Goal: Use online tool/utility: Utilize a website feature to perform a specific function

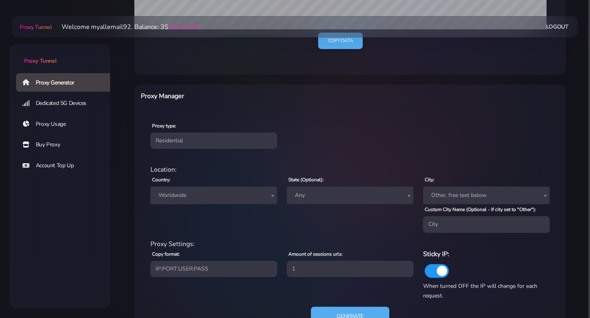
scroll to position [235, 0]
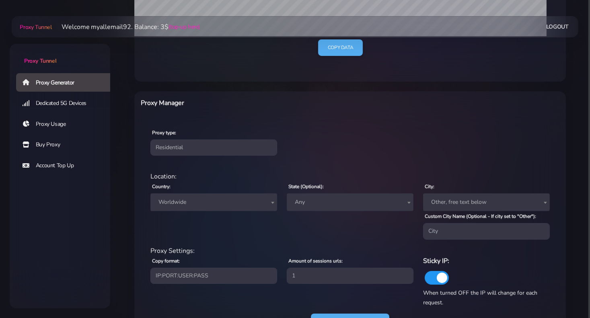
click at [192, 205] on span "Worldwide" at bounding box center [213, 202] width 117 height 11
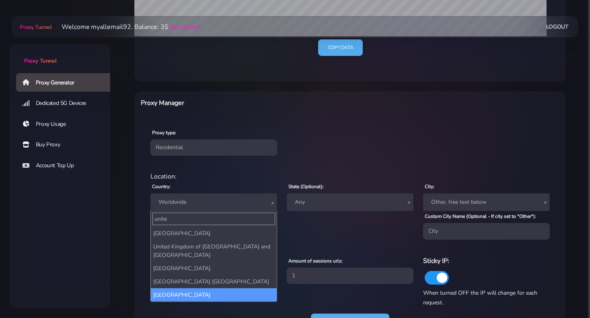
type input "unite"
select select "US"
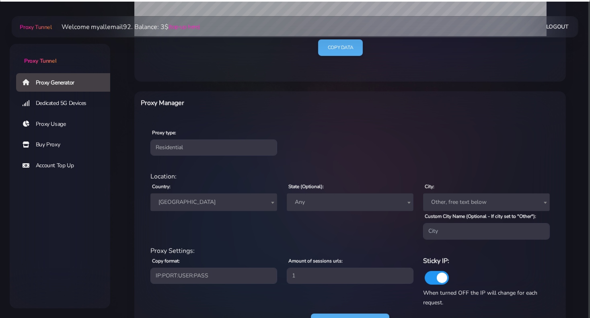
click at [320, 202] on span "Any" at bounding box center [350, 202] width 117 height 11
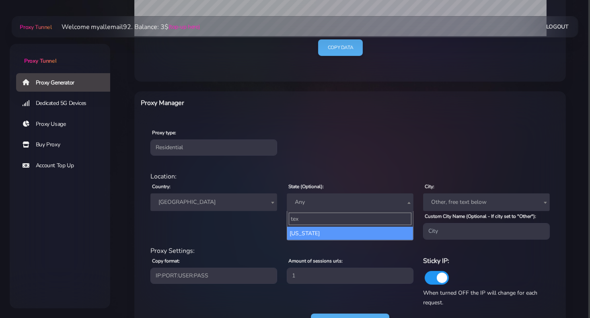
type input "tex"
select select "[GEOGRAPHIC_DATA]"
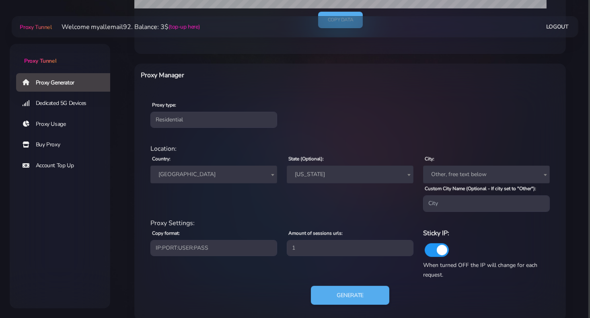
scroll to position [275, 0]
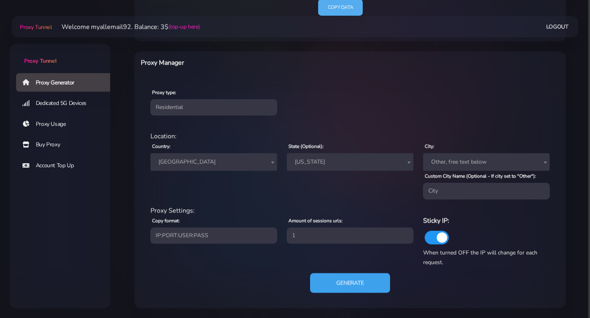
click at [335, 282] on button "Generate" at bounding box center [350, 283] width 80 height 20
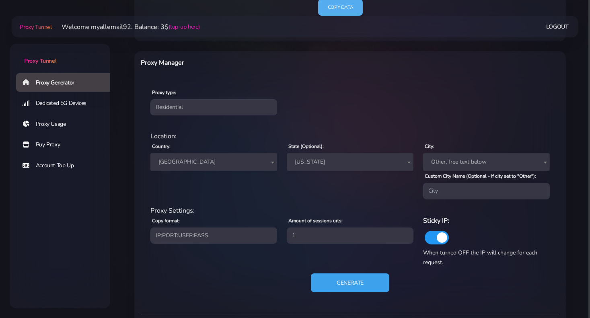
scroll to position [352, 0]
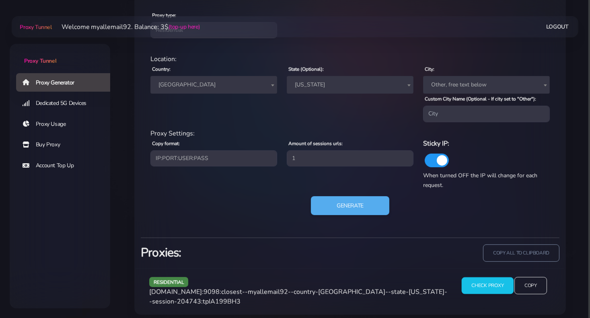
click at [476, 286] on input "Check Proxy" at bounding box center [488, 285] width 52 height 17
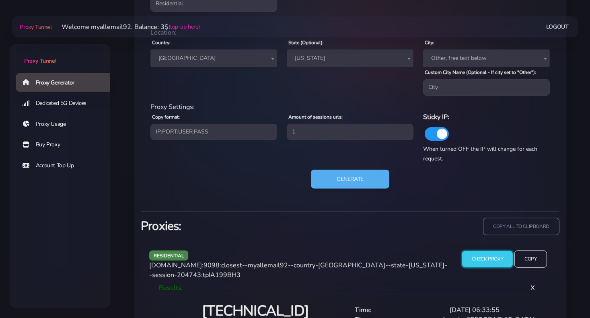
scroll to position [445, 0]
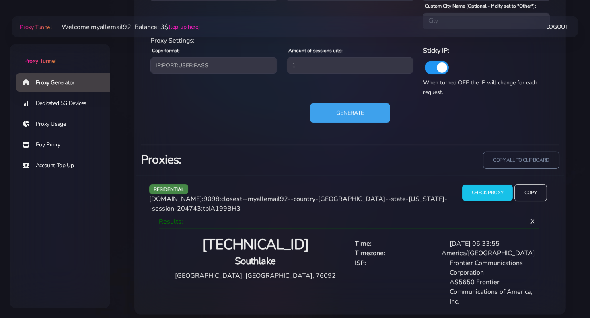
click at [346, 114] on button "Generate" at bounding box center [350, 113] width 80 height 20
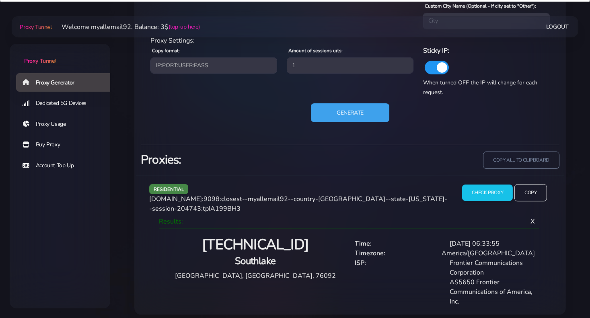
scroll to position [382, 0]
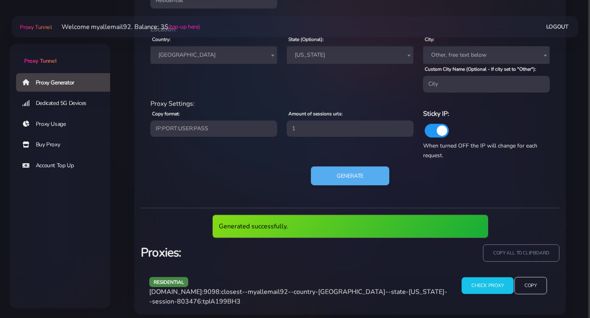
click at [487, 289] on input "Check Proxy" at bounding box center [488, 285] width 52 height 17
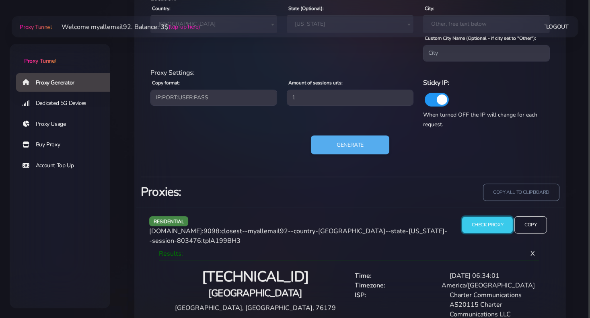
scroll to position [426, 0]
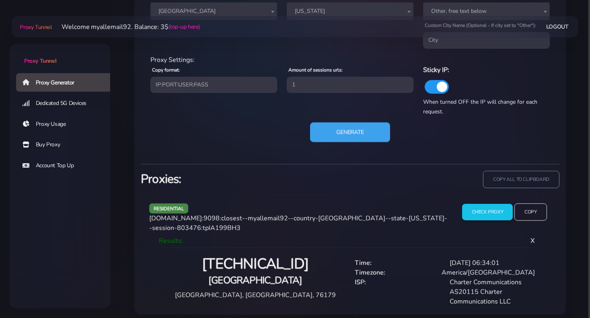
click at [353, 131] on button "Generate" at bounding box center [350, 132] width 80 height 20
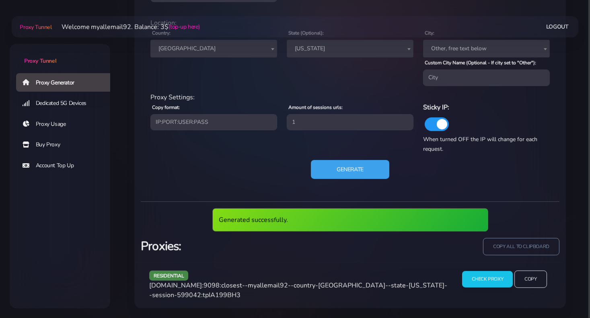
scroll to position [382, 0]
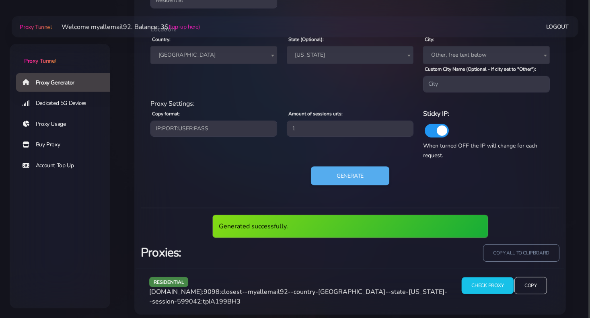
click at [495, 290] on input "Check Proxy" at bounding box center [488, 285] width 52 height 17
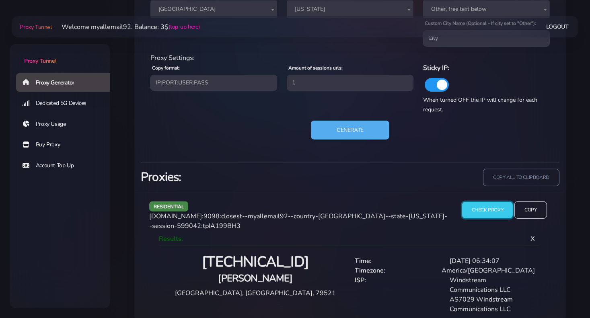
scroll to position [435, 0]
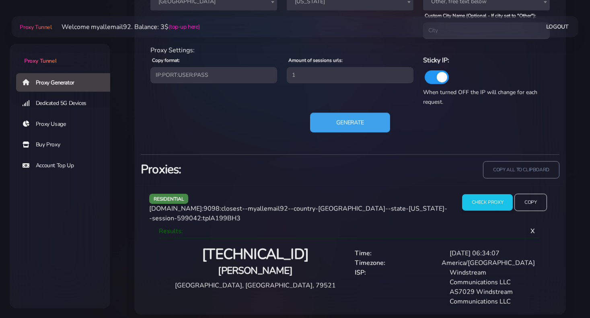
click at [362, 123] on button "Generate" at bounding box center [350, 123] width 80 height 20
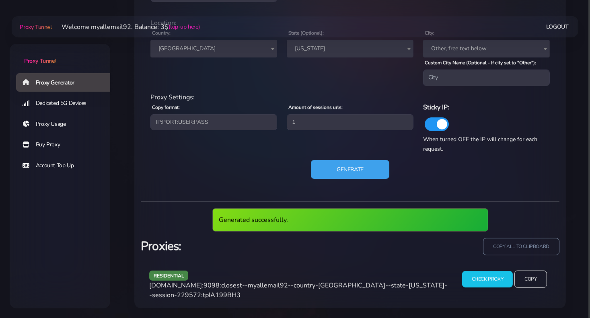
scroll to position [382, 0]
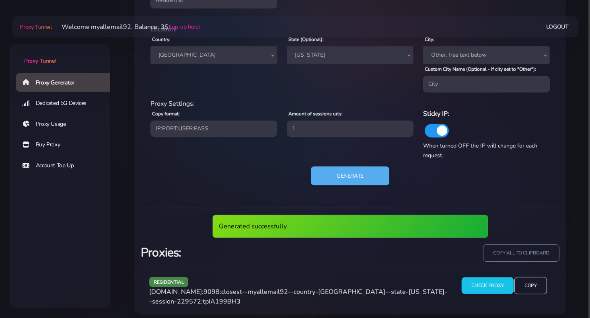
click at [487, 292] on input "Check Proxy" at bounding box center [488, 285] width 52 height 17
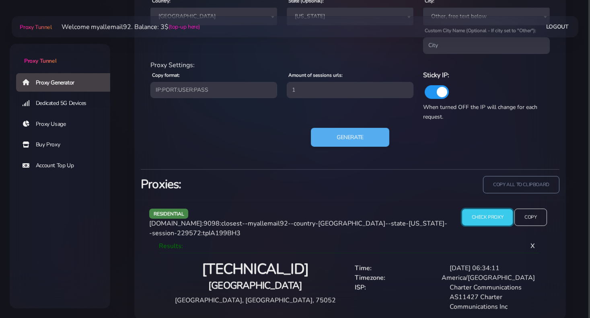
scroll to position [426, 0]
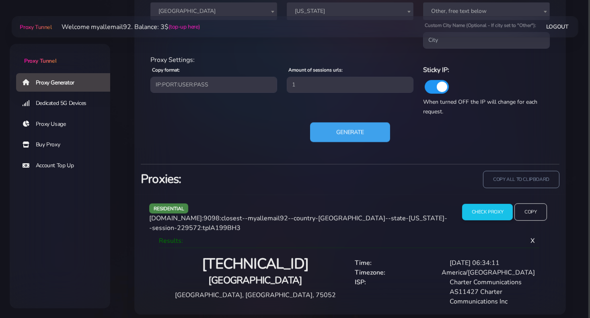
drag, startPoint x: 370, startPoint y: 122, endPoint x: 369, endPoint y: 130, distance: 7.3
click at [370, 123] on button "Generate" at bounding box center [350, 132] width 80 height 20
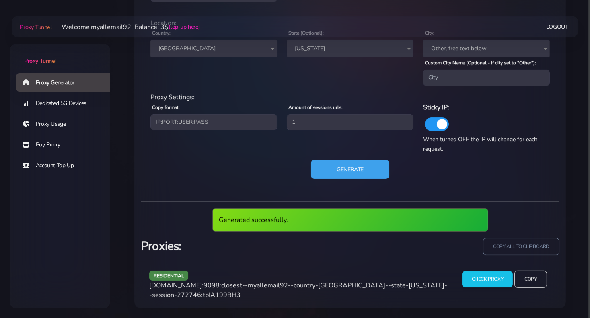
scroll to position [382, 0]
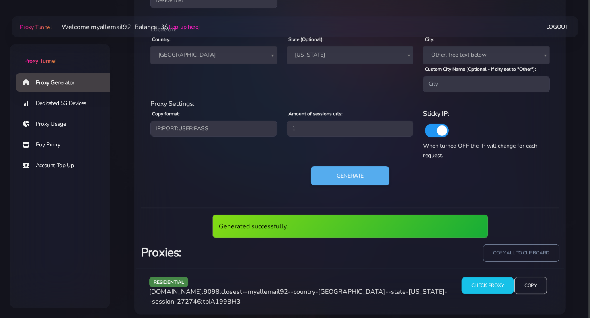
click at [491, 288] on input "Check Proxy" at bounding box center [488, 285] width 52 height 17
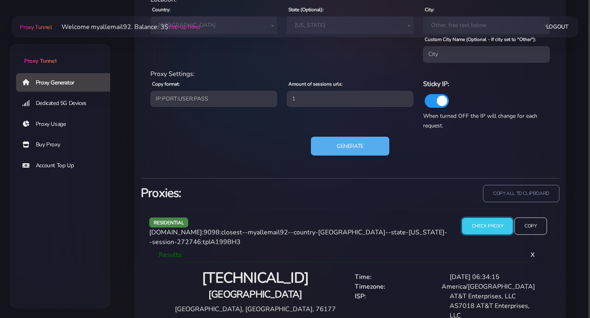
scroll to position [426, 0]
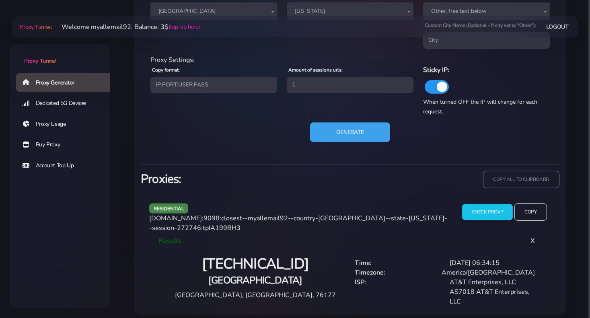
click at [365, 136] on button "Generate" at bounding box center [350, 132] width 80 height 20
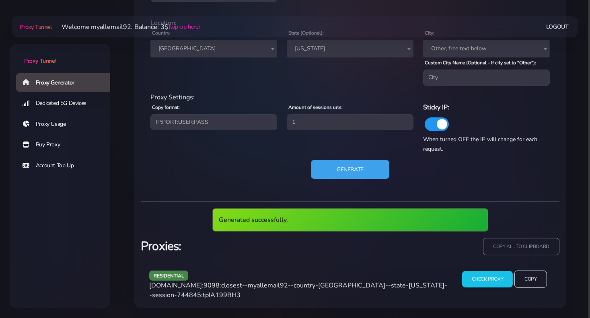
scroll to position [382, 0]
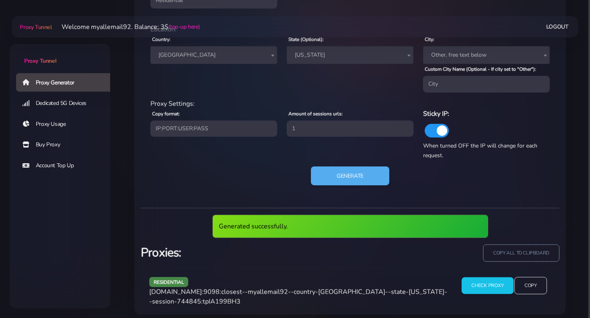
click at [501, 288] on input "Check Proxy" at bounding box center [488, 285] width 52 height 17
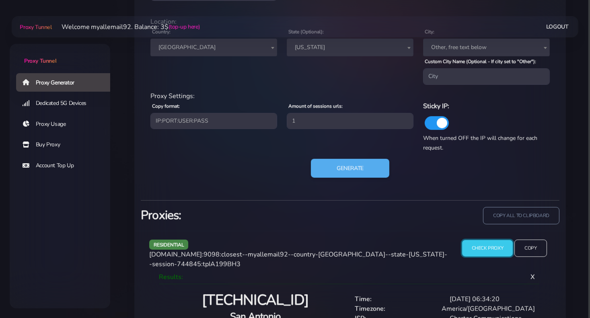
scroll to position [422, 0]
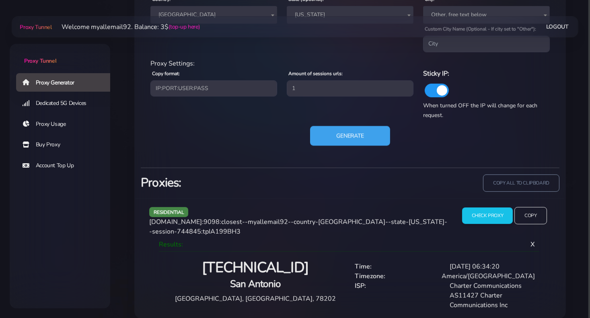
click at [359, 127] on button "Generate" at bounding box center [350, 136] width 80 height 20
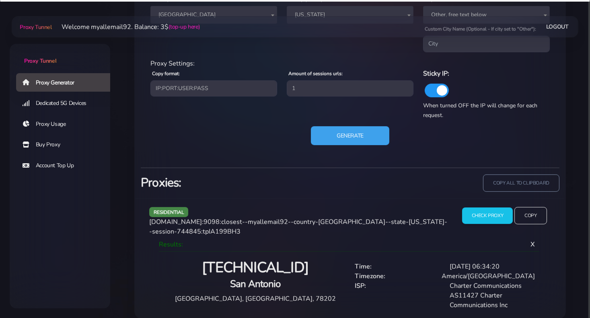
scroll to position [382, 0]
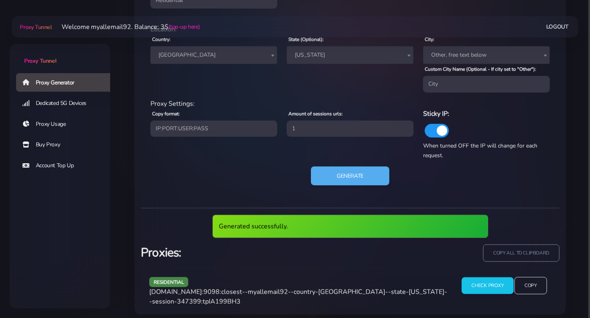
click at [485, 284] on input "Check Proxy" at bounding box center [488, 285] width 52 height 17
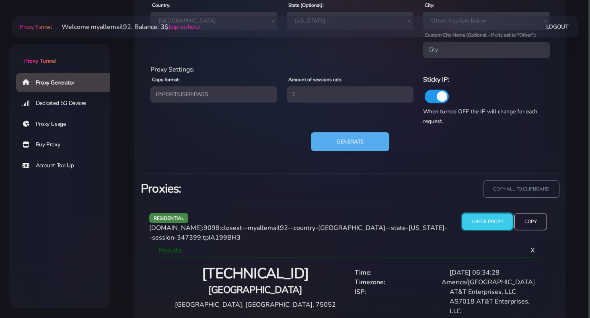
scroll to position [426, 0]
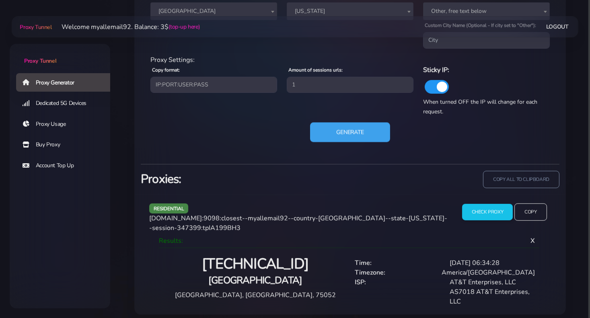
click at [338, 135] on button "Generate" at bounding box center [350, 132] width 80 height 20
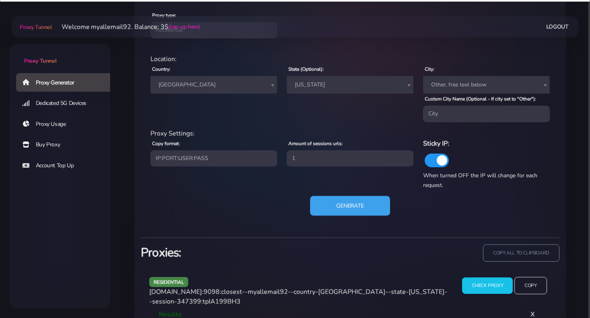
scroll to position [382, 0]
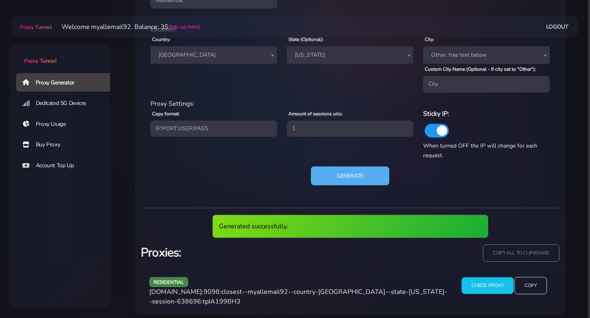
click at [478, 282] on input "Check Proxy" at bounding box center [488, 285] width 52 height 17
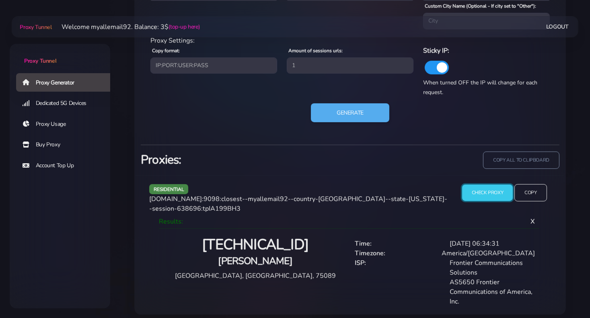
scroll to position [365, 0]
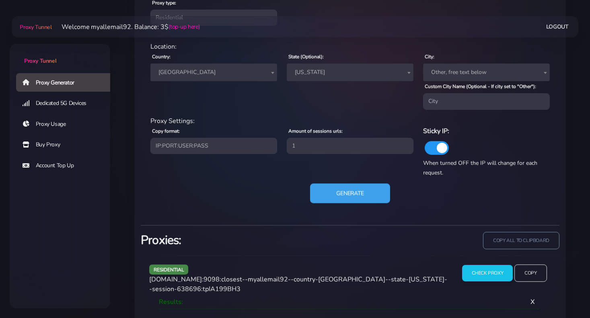
click at [345, 192] on button "Generate" at bounding box center [350, 193] width 80 height 20
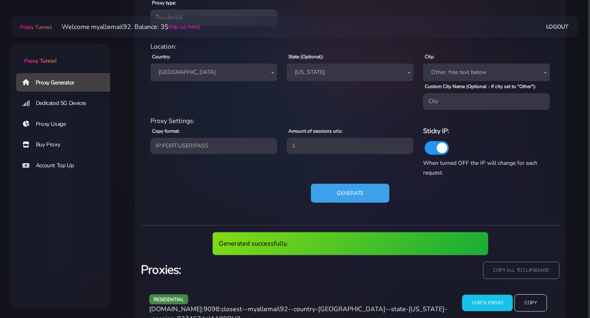
scroll to position [382, 0]
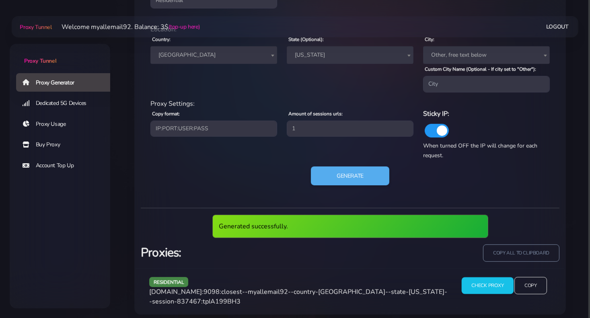
click at [475, 289] on input "Check Proxy" at bounding box center [488, 285] width 52 height 17
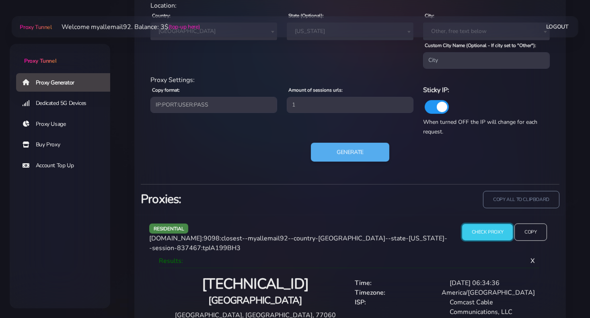
scroll to position [435, 0]
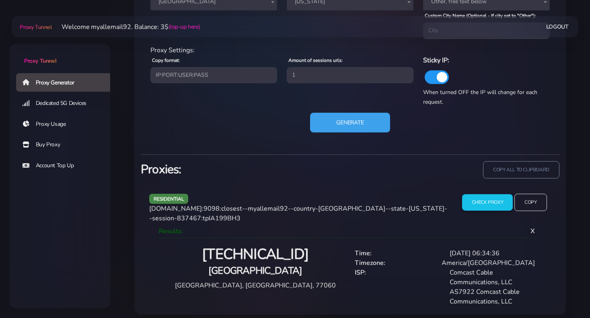
click at [356, 126] on button "Generate" at bounding box center [350, 123] width 80 height 20
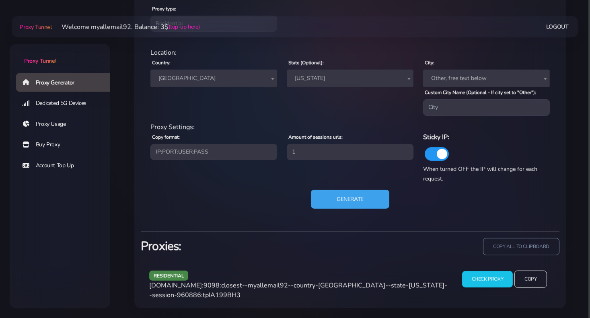
scroll to position [382, 0]
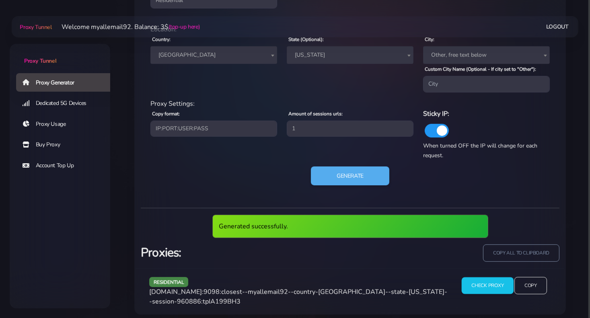
click at [476, 281] on input "Check Proxy" at bounding box center [488, 285] width 52 height 17
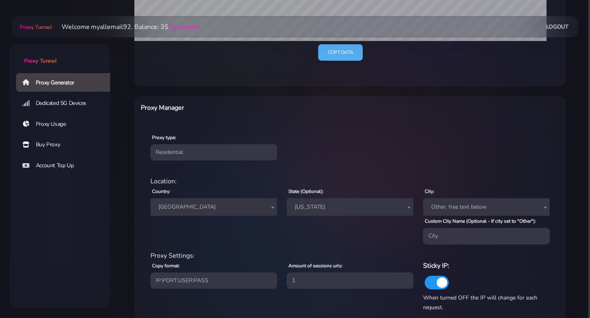
scroll to position [225, 0]
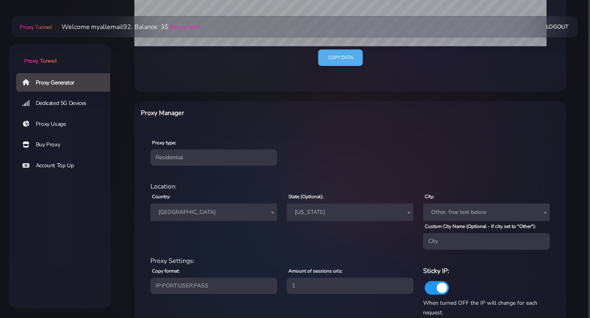
click at [451, 211] on span "Other, free text below" at bounding box center [486, 212] width 117 height 11
type input "co"
click at [556, 239] on div "residential Location: Country: Worldwide [GEOGRAPHIC_DATA] [GEOGRAPHIC_DATA] [G…" at bounding box center [350, 266] width 419 height 183
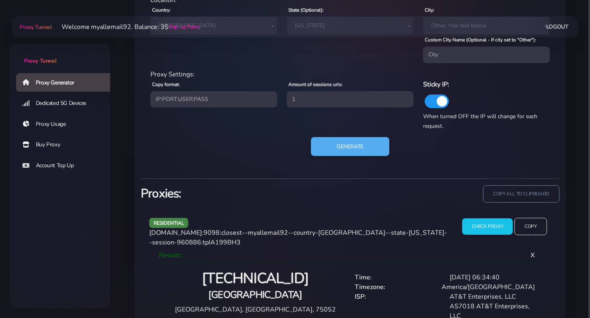
scroll to position [426, 0]
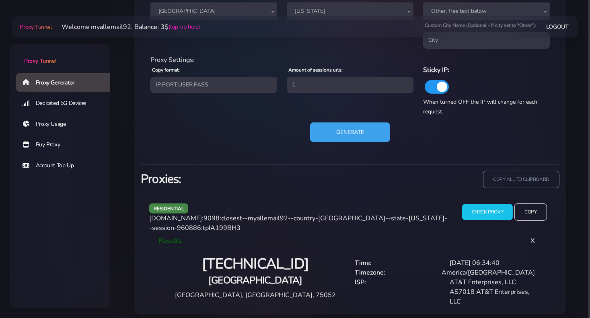
drag, startPoint x: 340, startPoint y: 126, endPoint x: 342, endPoint y: 132, distance: 6.0
click at [341, 127] on button "Generate" at bounding box center [350, 132] width 80 height 20
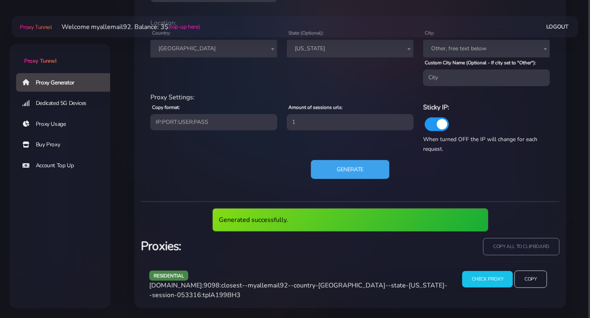
scroll to position [382, 0]
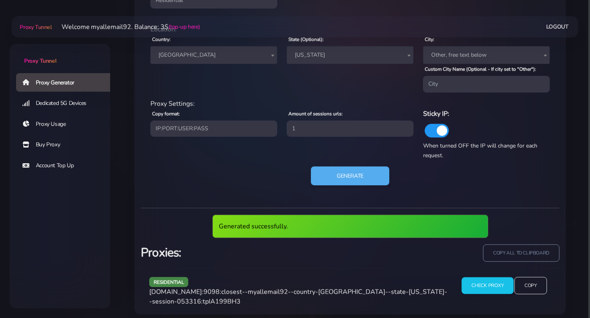
click at [479, 280] on input "Check Proxy" at bounding box center [488, 285] width 52 height 17
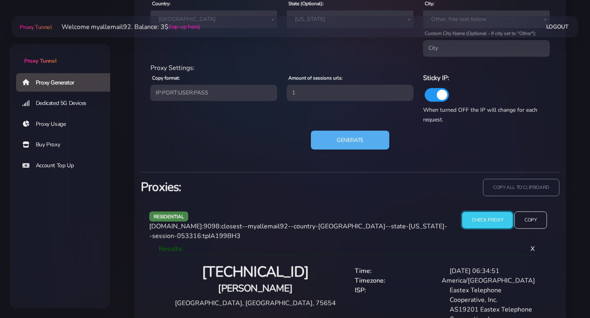
scroll to position [435, 0]
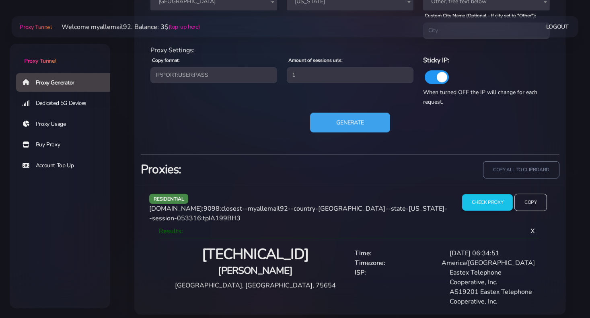
click at [337, 123] on button "Generate" at bounding box center [350, 123] width 80 height 20
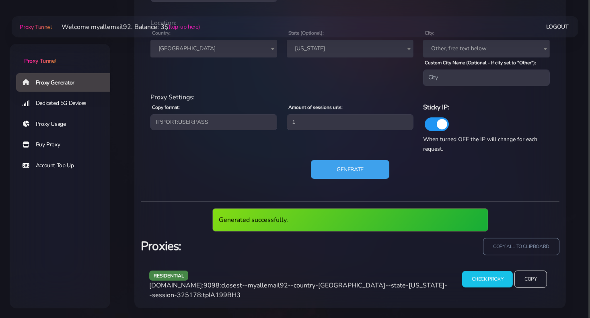
scroll to position [382, 0]
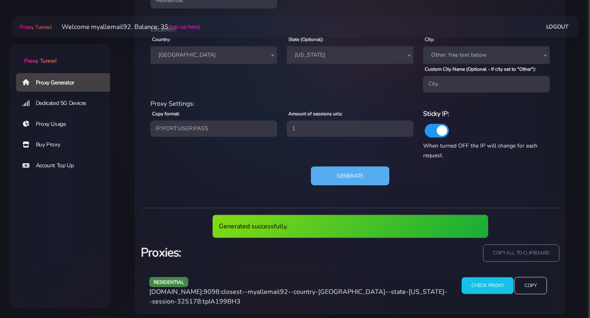
click at [477, 291] on input "Check Proxy" at bounding box center [488, 285] width 52 height 17
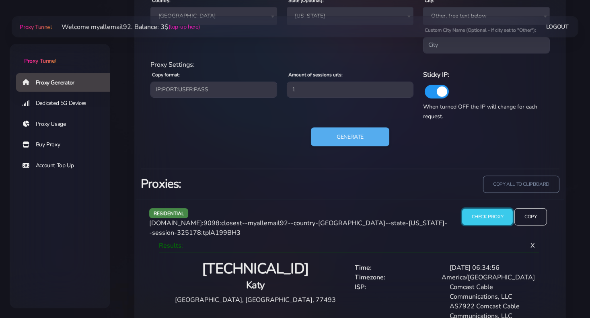
scroll to position [435, 0]
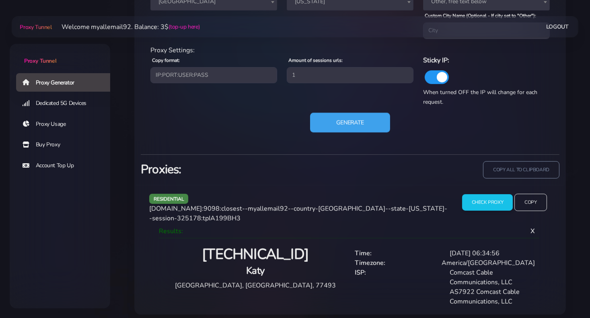
click at [347, 121] on button "Generate" at bounding box center [350, 123] width 80 height 20
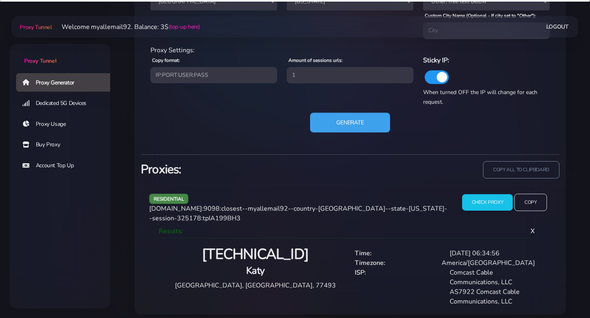
scroll to position [382, 0]
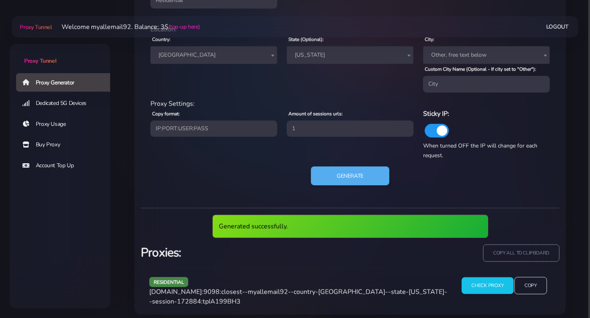
click at [478, 287] on input "Check Proxy" at bounding box center [488, 285] width 52 height 17
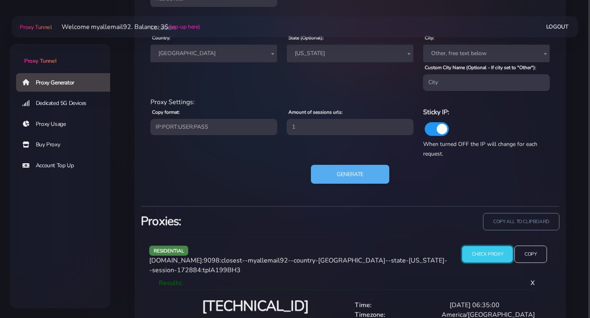
scroll to position [419, 0]
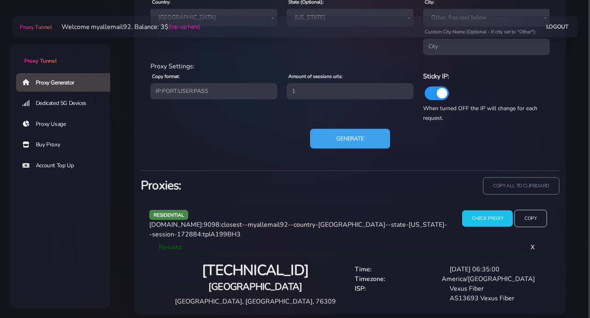
click at [356, 143] on button "Generate" at bounding box center [350, 139] width 80 height 20
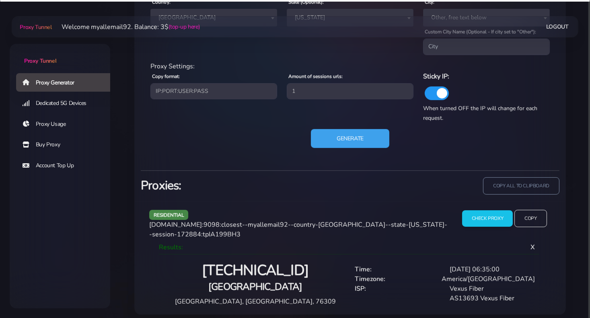
scroll to position [382, 0]
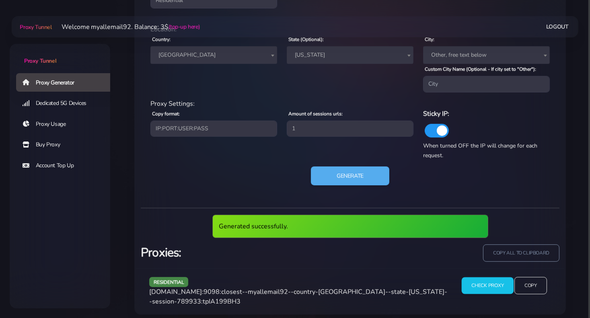
click at [497, 283] on input "Check Proxy" at bounding box center [488, 285] width 52 height 17
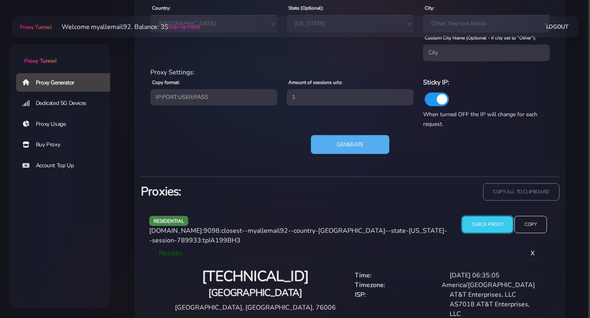
scroll to position [426, 0]
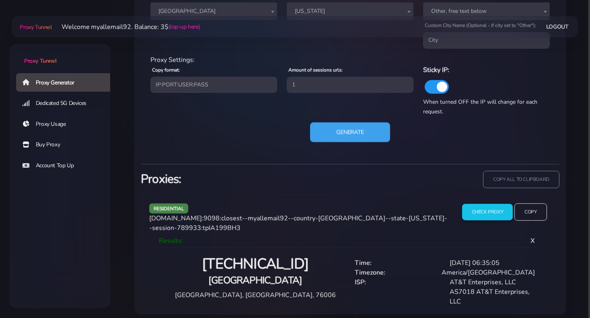
click at [344, 132] on button "Generate" at bounding box center [350, 132] width 80 height 20
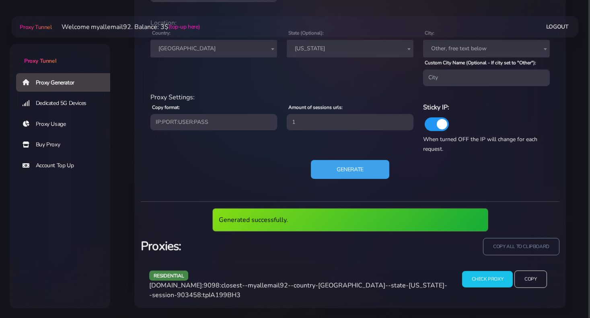
scroll to position [382, 0]
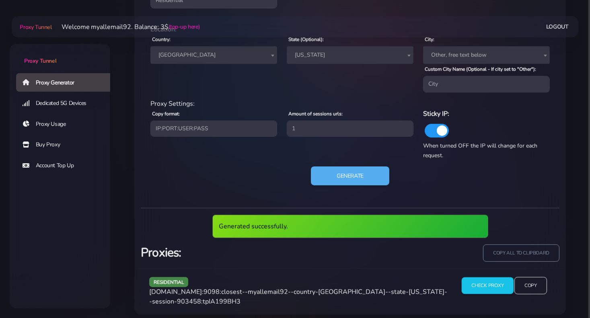
drag, startPoint x: 495, startPoint y: 287, endPoint x: 491, endPoint y: 287, distance: 4.8
click at [496, 287] on input "Check Proxy" at bounding box center [488, 285] width 52 height 17
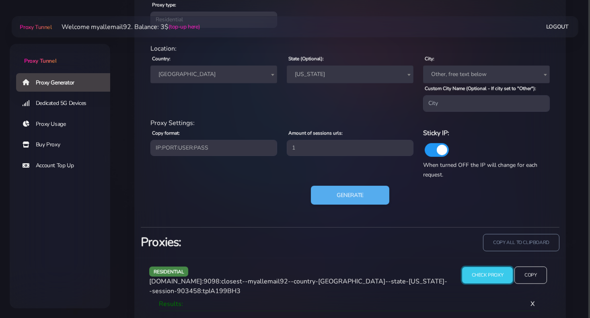
scroll to position [419, 0]
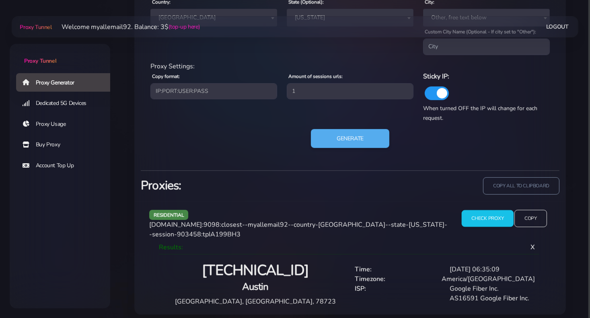
click at [501, 218] on input "Check Proxy" at bounding box center [488, 218] width 52 height 17
click at [359, 150] on div "Generate" at bounding box center [350, 142] width 409 height 26
click at [353, 142] on button "Generate" at bounding box center [350, 139] width 80 height 20
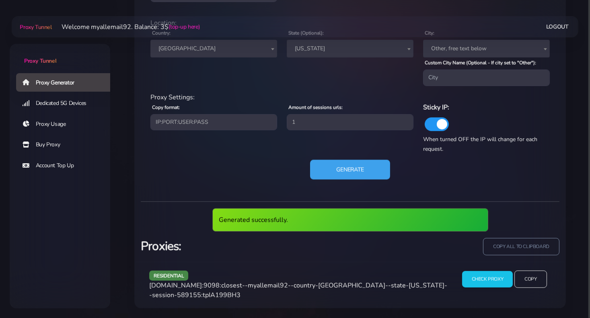
scroll to position [382, 0]
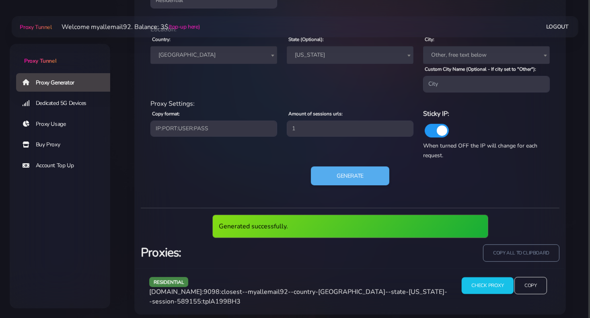
click at [467, 289] on input "Check Proxy" at bounding box center [488, 285] width 52 height 17
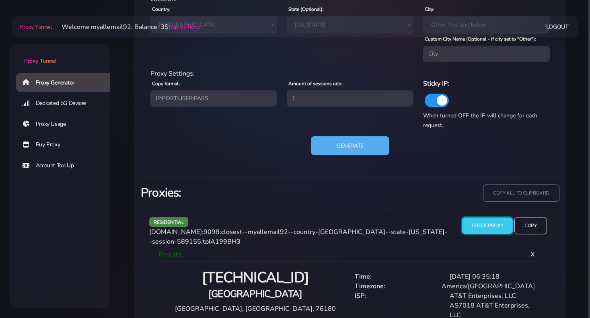
scroll to position [426, 0]
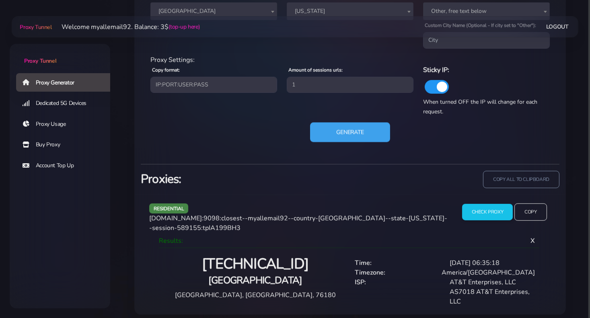
click at [366, 138] on button "Generate" at bounding box center [350, 132] width 80 height 20
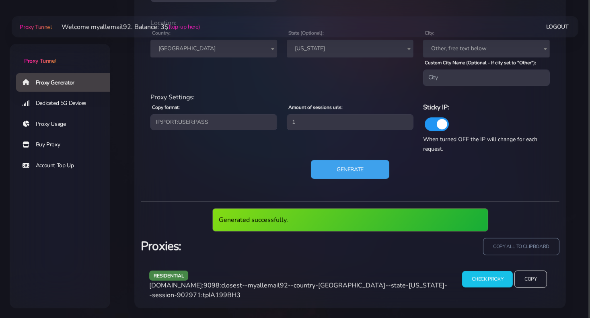
scroll to position [382, 0]
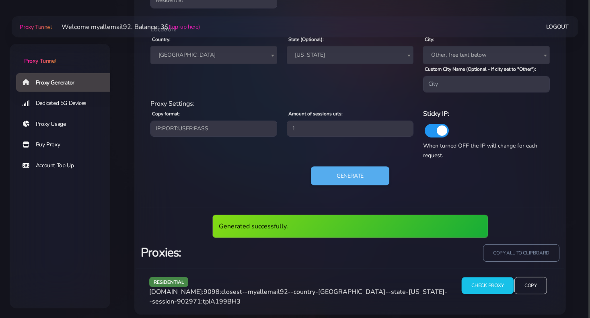
click at [480, 286] on input "Check Proxy" at bounding box center [488, 285] width 52 height 17
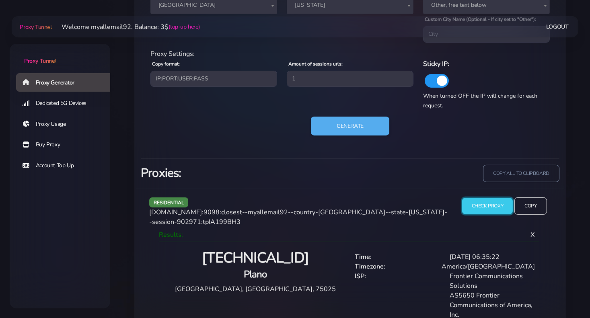
scroll to position [445, 0]
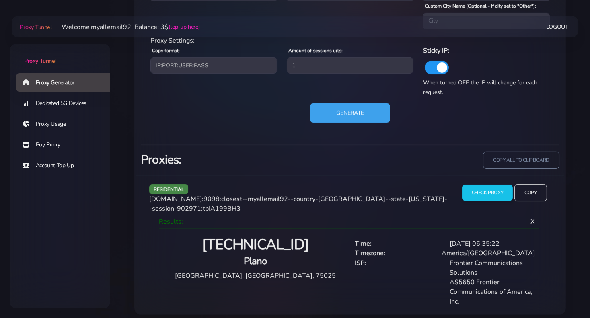
click at [337, 115] on button "Generate" at bounding box center [350, 113] width 80 height 20
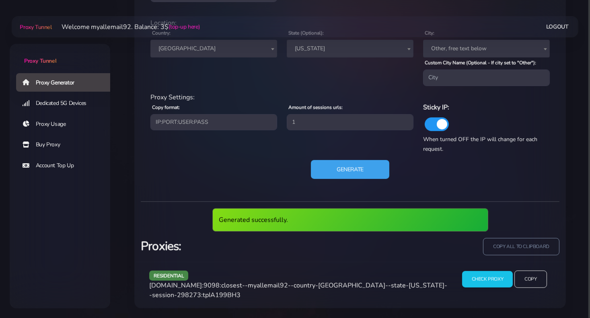
scroll to position [382, 0]
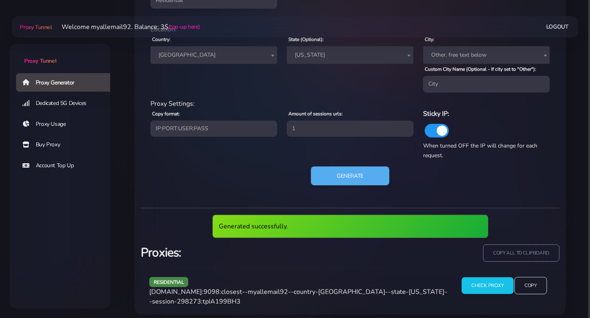
click at [486, 280] on input "Check Proxy" at bounding box center [488, 285] width 52 height 17
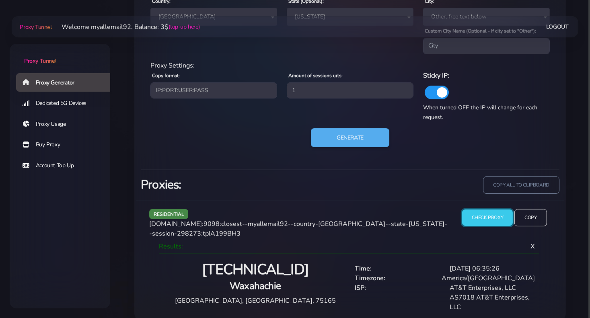
scroll to position [426, 0]
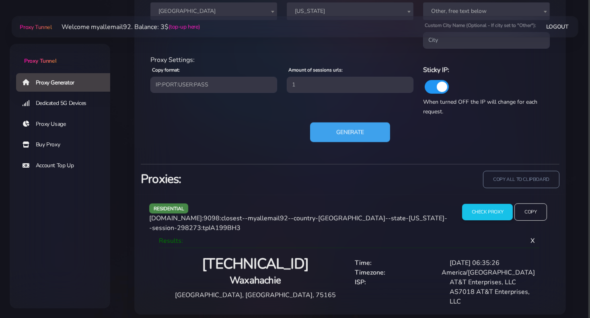
click at [350, 132] on button "Generate" at bounding box center [350, 132] width 80 height 20
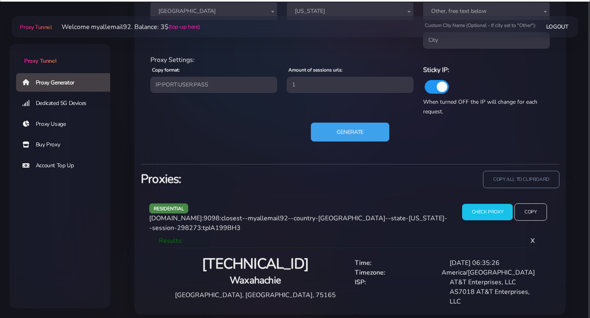
scroll to position [382, 0]
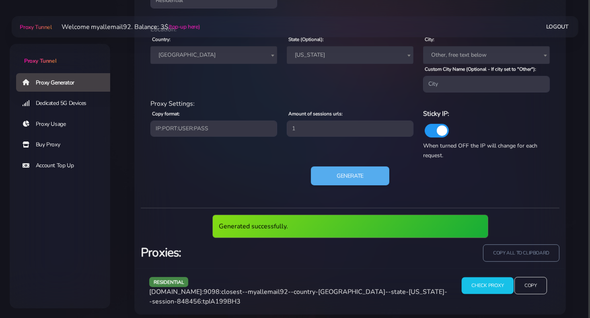
click at [470, 281] on input "Check Proxy" at bounding box center [488, 285] width 52 height 17
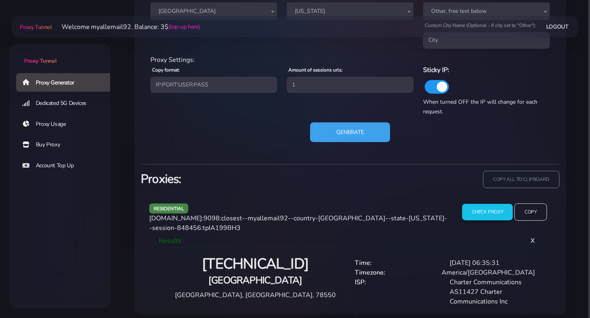
click at [320, 140] on button "Generate" at bounding box center [350, 132] width 80 height 20
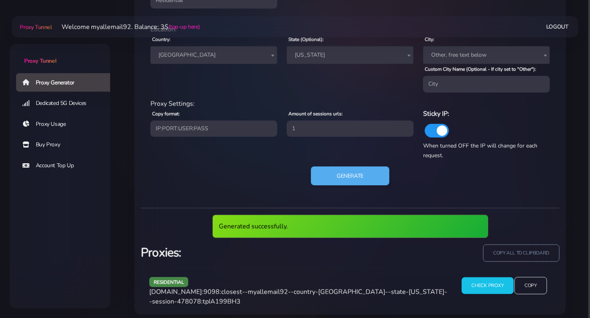
click at [491, 289] on input "Check Proxy" at bounding box center [488, 285] width 52 height 17
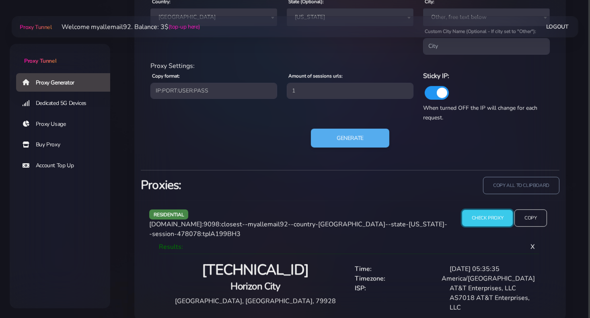
scroll to position [426, 0]
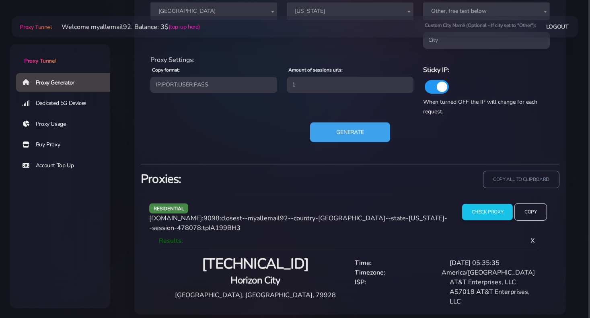
click at [368, 134] on button "Generate" at bounding box center [350, 132] width 80 height 20
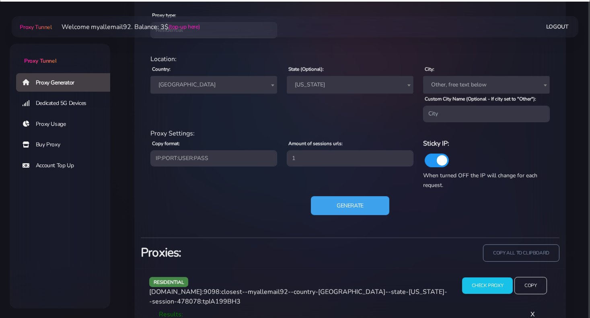
scroll to position [382, 0]
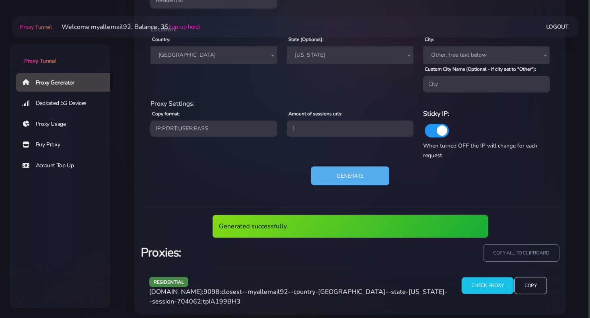
click at [473, 289] on input "Check Proxy" at bounding box center [488, 285] width 52 height 17
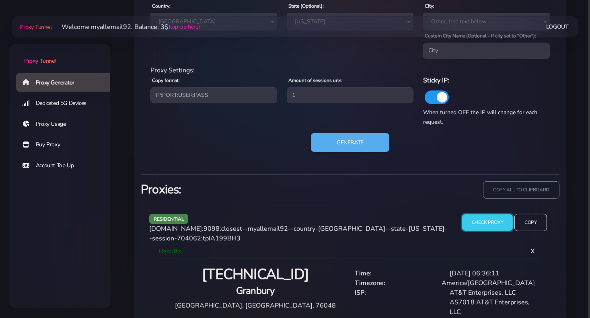
scroll to position [426, 0]
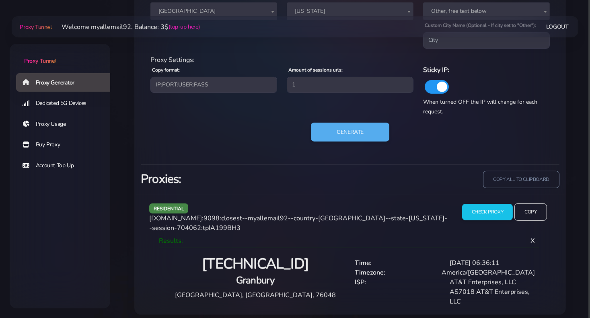
click at [261, 278] on h4 "Granbury" at bounding box center [255, 280] width 180 height 13
copy h4 "Granbury"
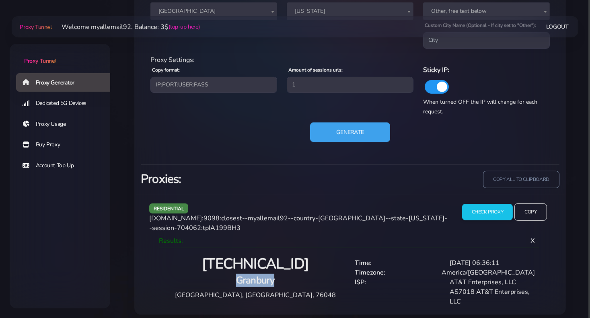
click at [368, 132] on button "Generate" at bounding box center [350, 132] width 80 height 20
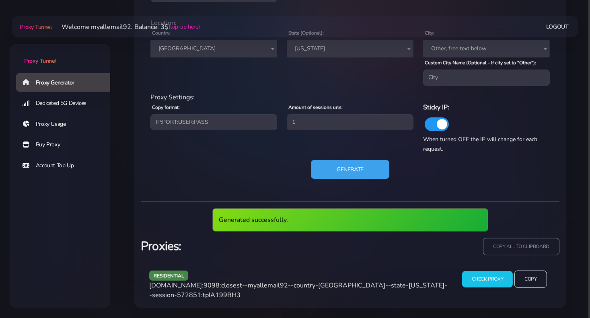
scroll to position [382, 0]
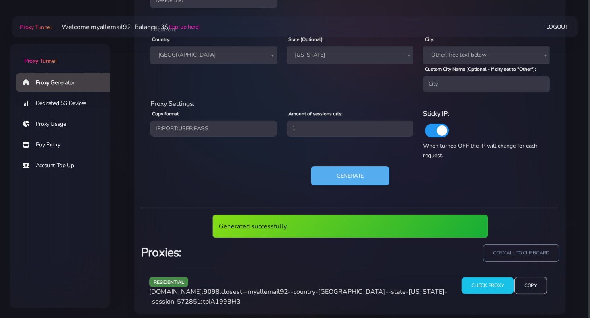
click at [476, 287] on input "Check Proxy" at bounding box center [488, 285] width 52 height 17
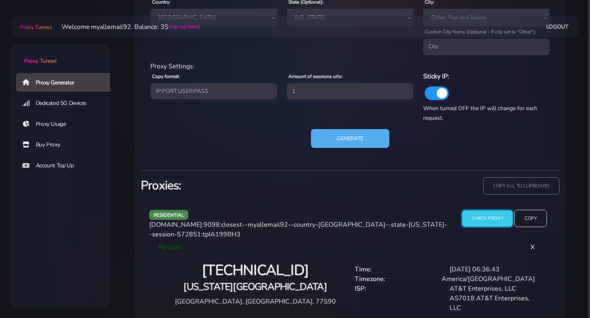
scroll to position [426, 0]
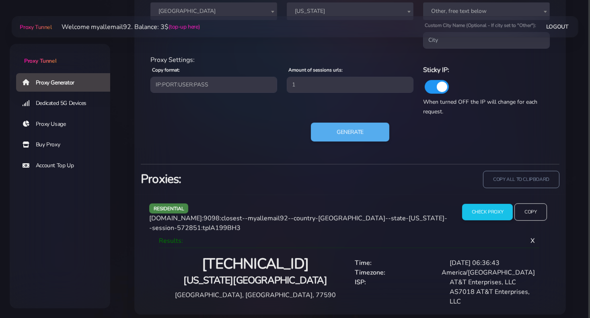
click at [245, 276] on h4 "[US_STATE][GEOGRAPHIC_DATA]" at bounding box center [255, 280] width 180 height 13
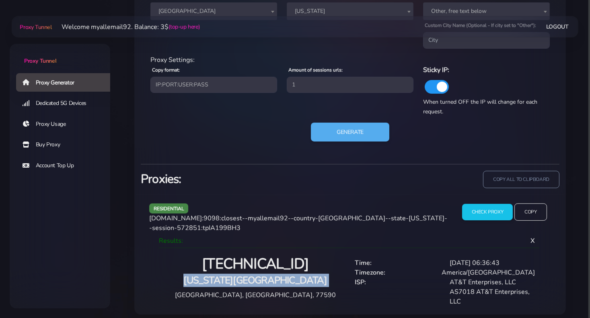
click at [245, 276] on h4 "[US_STATE][GEOGRAPHIC_DATA]" at bounding box center [255, 280] width 180 height 13
copy div "[US_STATE][GEOGRAPHIC_DATA]"
click at [375, 136] on button "Generate" at bounding box center [350, 132] width 80 height 20
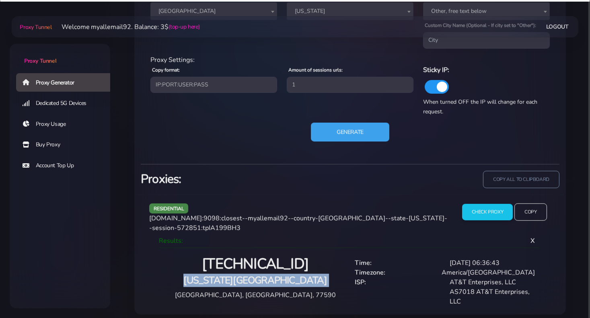
scroll to position [382, 0]
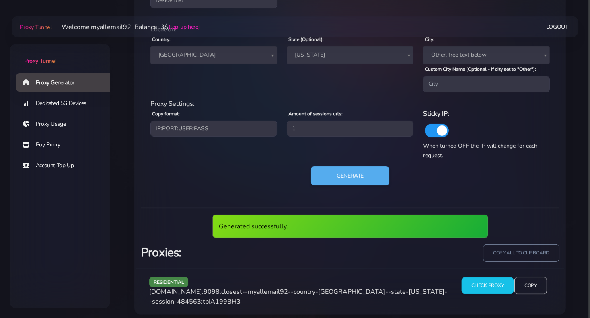
click at [491, 282] on input "Check Proxy" at bounding box center [488, 285] width 52 height 17
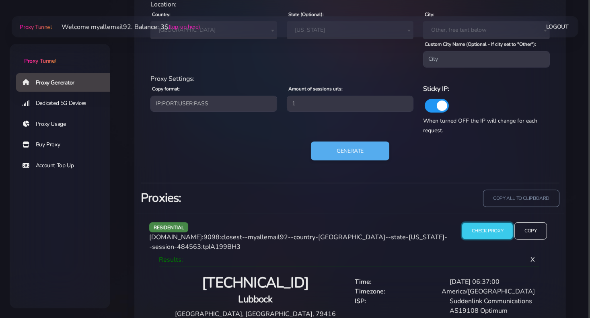
scroll to position [419, 0]
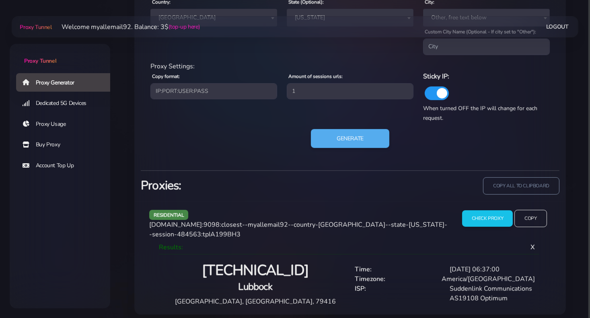
click at [268, 280] on h4 "Lubbock" at bounding box center [255, 286] width 180 height 13
click at [268, 281] on h4 "Lubbock" at bounding box center [255, 286] width 180 height 13
copy h4 "Lubbock"
click at [367, 150] on div "Generate" at bounding box center [350, 142] width 409 height 26
click at [363, 140] on button "Generate" at bounding box center [350, 139] width 80 height 20
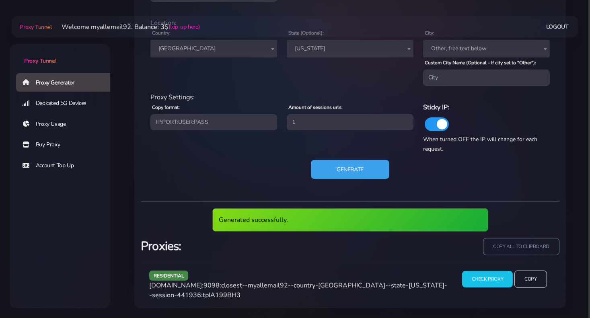
scroll to position [382, 0]
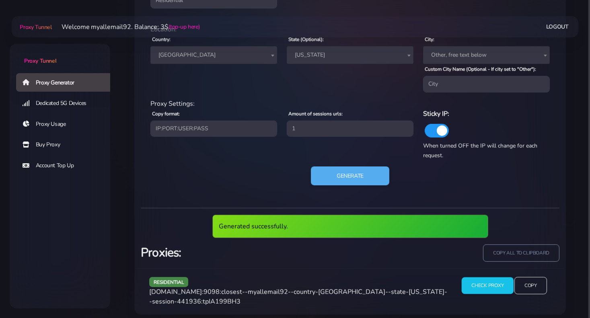
click at [486, 286] on input "Check Proxy" at bounding box center [488, 285] width 52 height 17
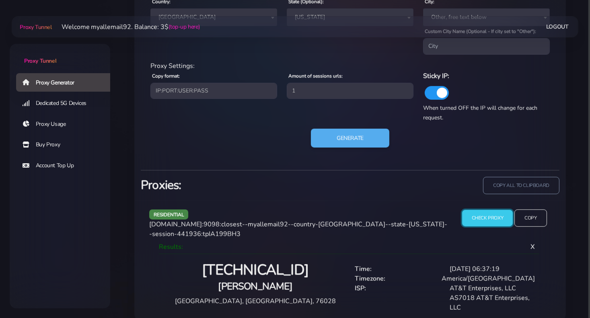
scroll to position [426, 0]
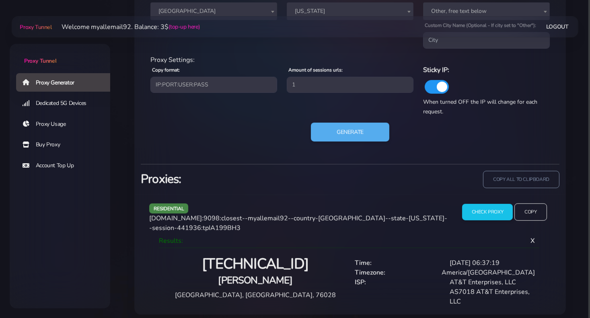
click at [255, 274] on h4 "[PERSON_NAME]" at bounding box center [255, 280] width 180 height 13
copy h4 "[PERSON_NAME]"
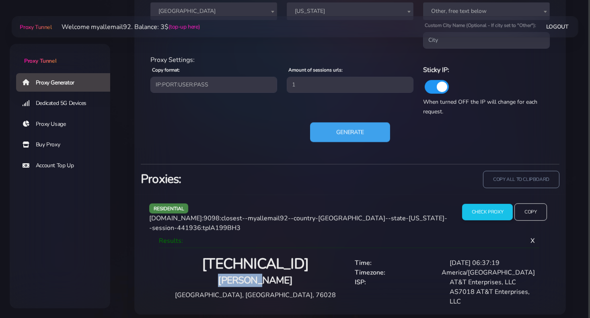
click at [358, 127] on button "Generate" at bounding box center [350, 132] width 80 height 20
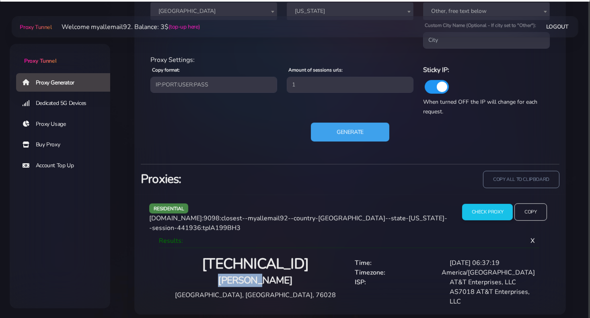
scroll to position [382, 0]
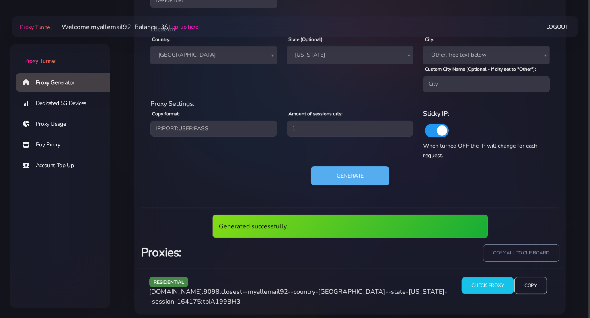
click at [497, 286] on input "Check Proxy" at bounding box center [488, 285] width 52 height 17
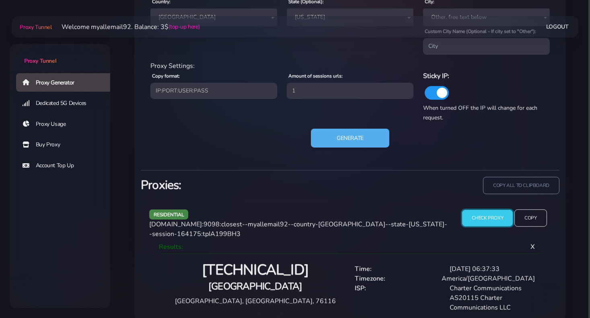
scroll to position [426, 0]
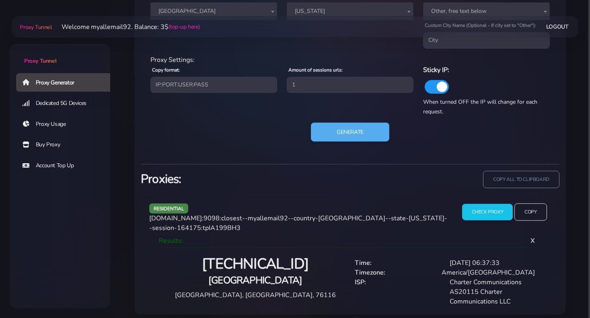
click at [280, 274] on h4 "[GEOGRAPHIC_DATA]" at bounding box center [255, 280] width 180 height 13
copy div "[GEOGRAPHIC_DATA]"
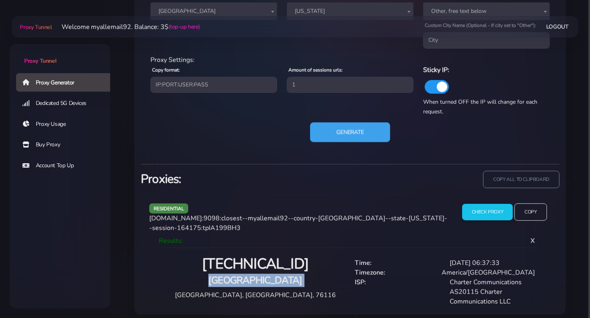
drag, startPoint x: 337, startPoint y: 133, endPoint x: 410, endPoint y: 159, distance: 78.0
click at [336, 135] on button "Generate" at bounding box center [350, 132] width 80 height 20
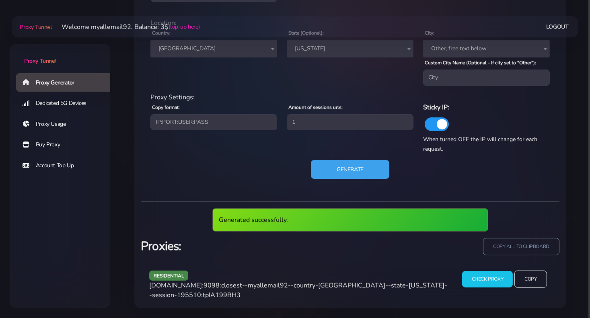
scroll to position [382, 0]
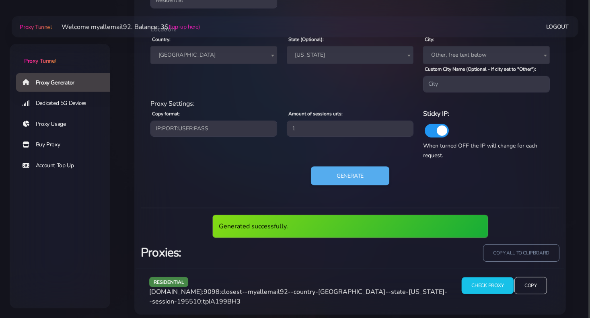
click at [481, 285] on input "Check Proxy" at bounding box center [488, 285] width 52 height 17
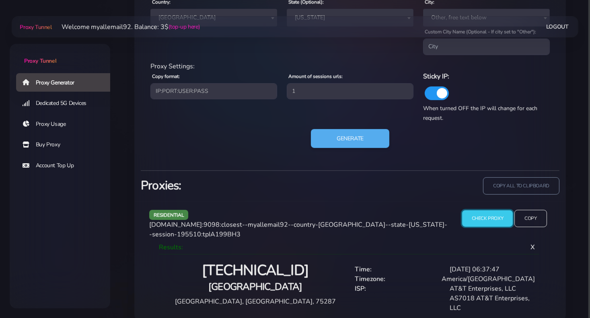
scroll to position [426, 0]
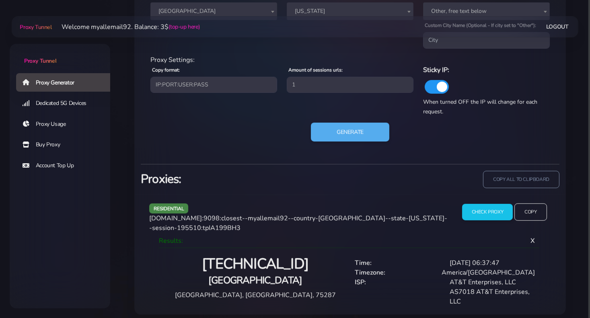
click at [261, 274] on h4 "[GEOGRAPHIC_DATA]" at bounding box center [255, 280] width 180 height 13
copy h4 "[GEOGRAPHIC_DATA]"
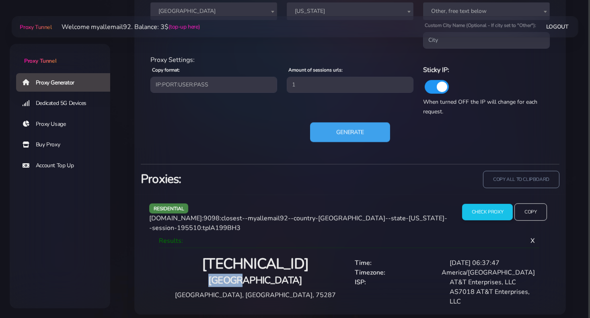
click at [332, 129] on button "Generate" at bounding box center [350, 132] width 80 height 20
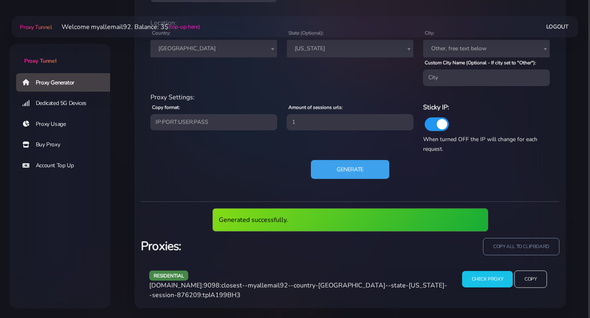
scroll to position [382, 0]
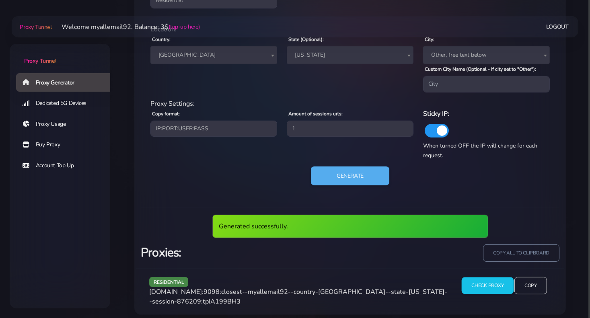
click at [501, 291] on input "Check Proxy" at bounding box center [488, 285] width 52 height 17
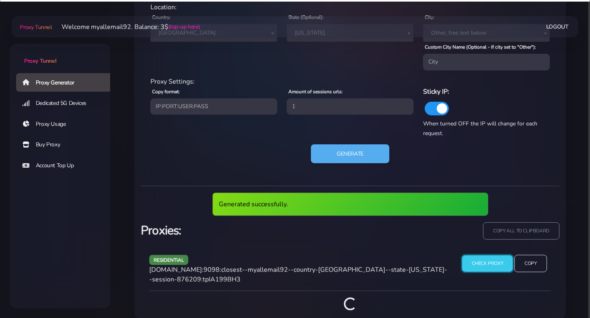
scroll to position [408, 0]
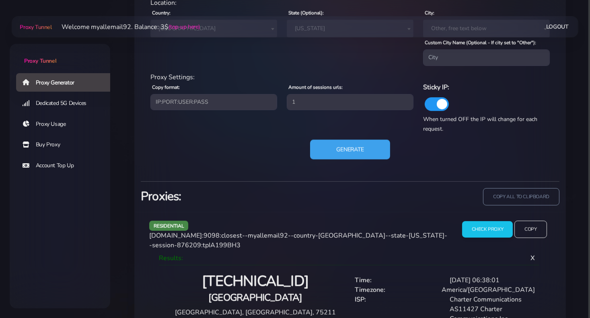
click at [362, 148] on button "Generate" at bounding box center [350, 150] width 80 height 20
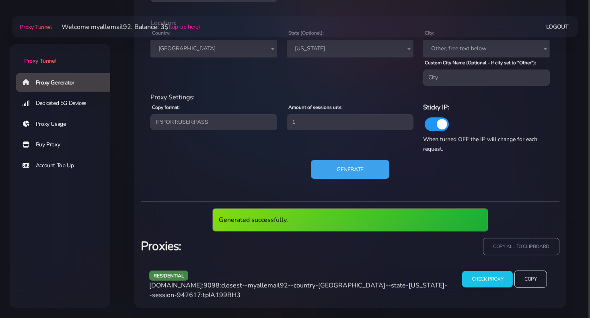
scroll to position [382, 0]
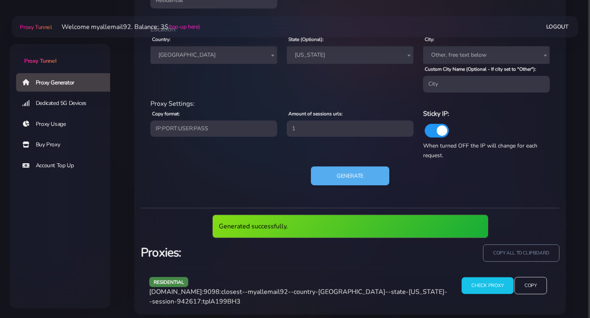
click at [476, 287] on input "Check Proxy" at bounding box center [488, 285] width 52 height 17
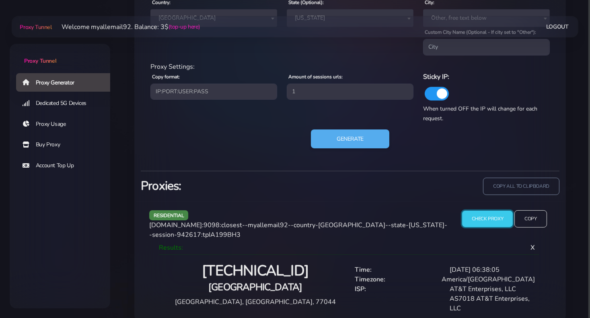
scroll to position [426, 0]
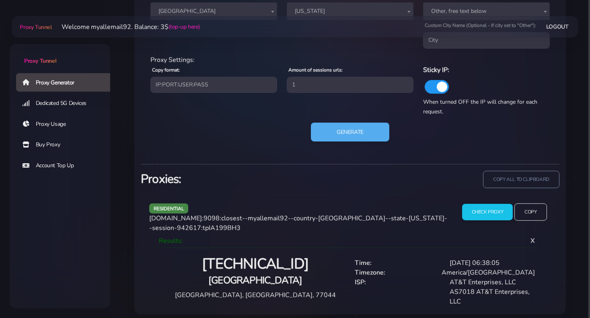
click at [253, 276] on h4 "[GEOGRAPHIC_DATA]" at bounding box center [255, 280] width 180 height 13
copy h4 "[GEOGRAPHIC_DATA]"
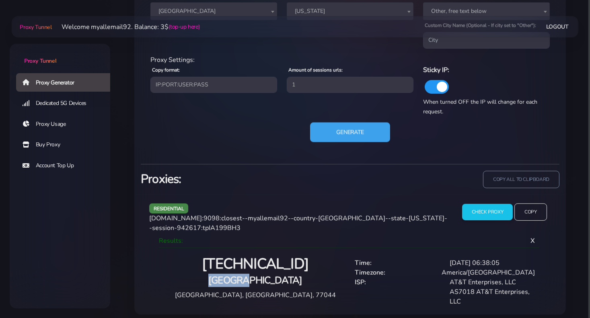
click at [360, 128] on button "Generate" at bounding box center [350, 132] width 80 height 20
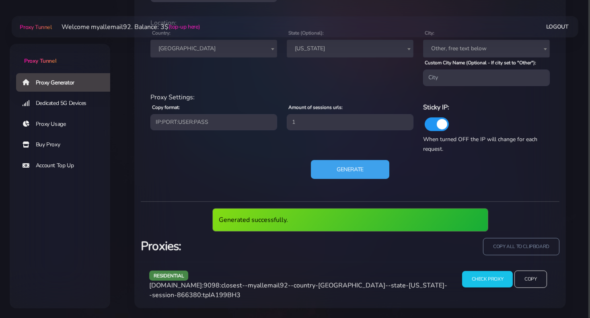
scroll to position [382, 0]
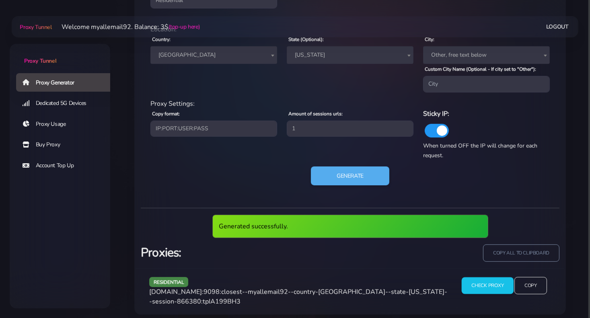
click at [494, 288] on input "Check Proxy" at bounding box center [488, 285] width 52 height 17
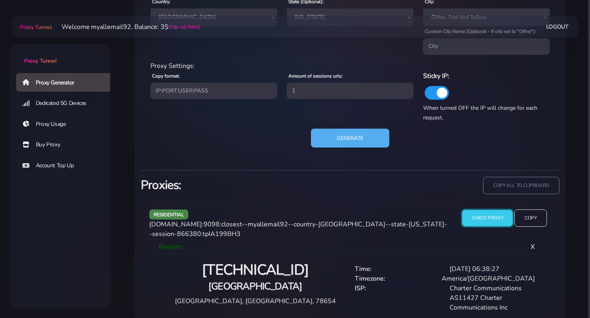
scroll to position [426, 0]
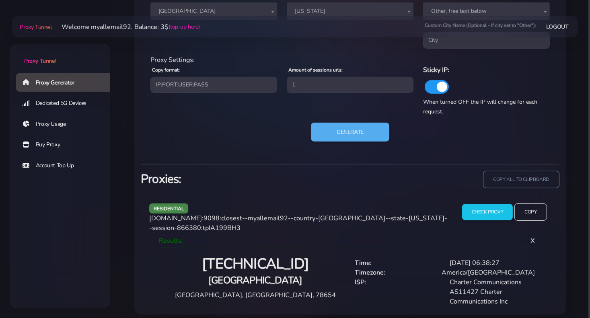
click at [269, 276] on h4 "[GEOGRAPHIC_DATA]" at bounding box center [255, 280] width 180 height 13
click at [269, 277] on h4 "[GEOGRAPHIC_DATA]" at bounding box center [255, 280] width 180 height 13
copy div "[GEOGRAPHIC_DATA]"
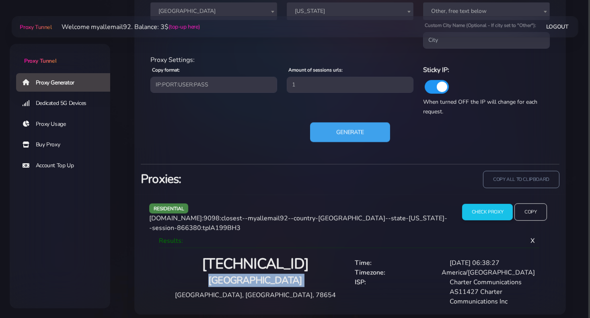
click at [359, 135] on button "Generate" at bounding box center [350, 132] width 80 height 20
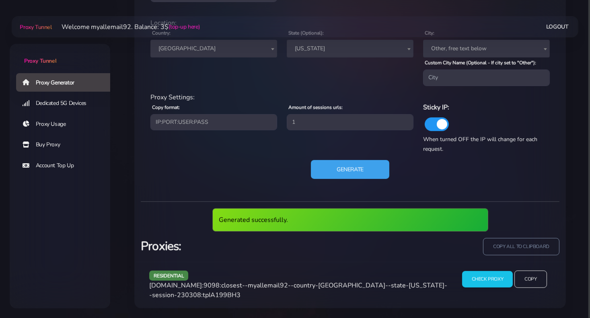
scroll to position [382, 0]
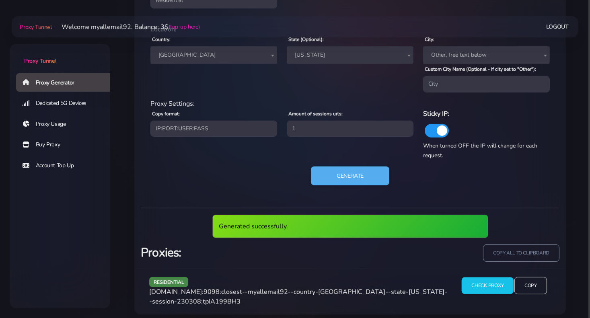
click at [470, 282] on input "Check Proxy" at bounding box center [488, 285] width 52 height 17
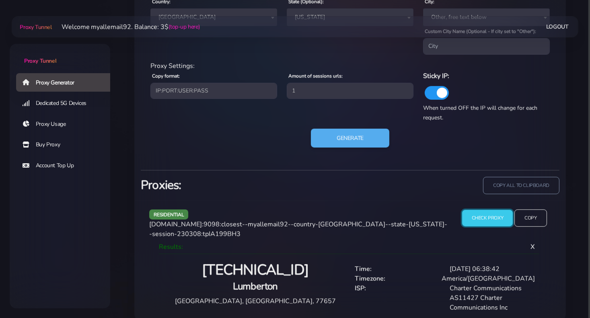
scroll to position [426, 0]
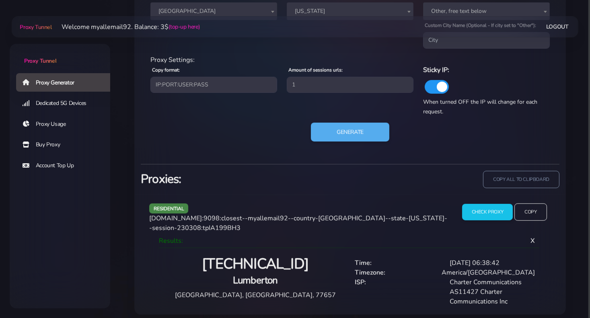
click at [262, 274] on h4 "Lumberton" at bounding box center [255, 280] width 180 height 13
copy div "Lumberton"
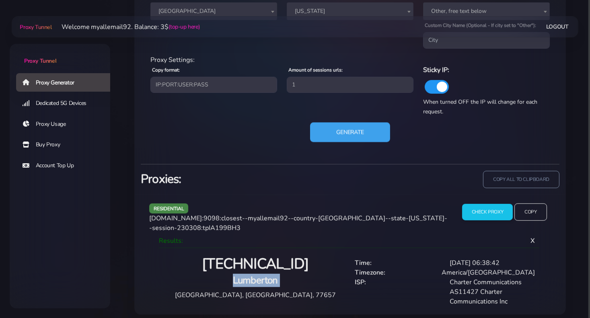
click at [335, 136] on button "Generate" at bounding box center [350, 132] width 80 height 20
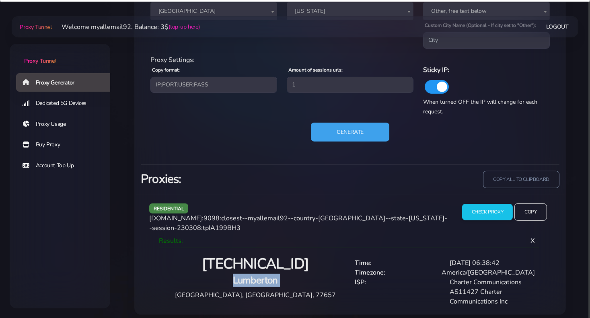
scroll to position [382, 0]
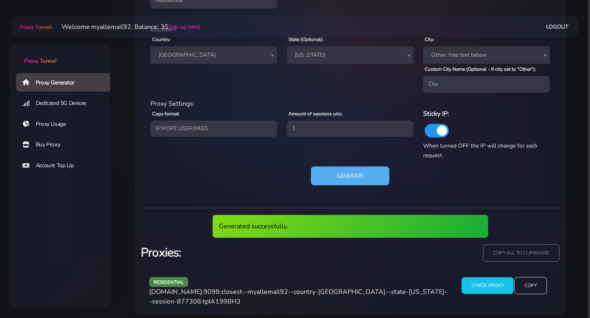
click at [489, 285] on input "Check Proxy" at bounding box center [488, 285] width 52 height 17
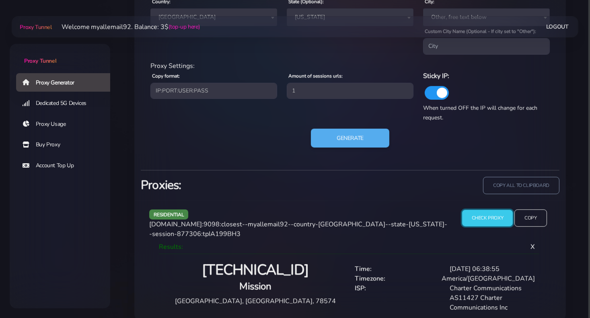
scroll to position [426, 0]
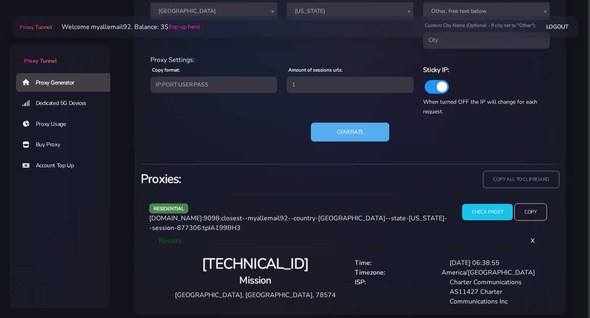
click at [260, 276] on h4 "Mission" at bounding box center [255, 280] width 180 height 13
copy h4 "Mission"
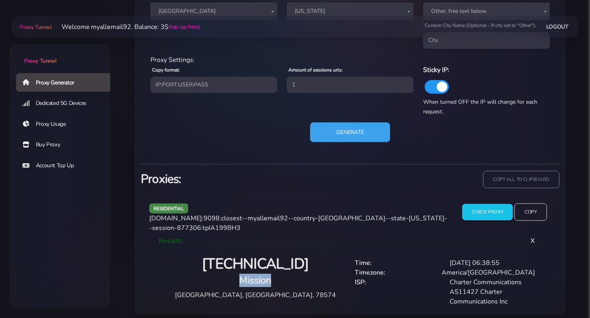
click at [357, 129] on button "Generate" at bounding box center [350, 132] width 80 height 20
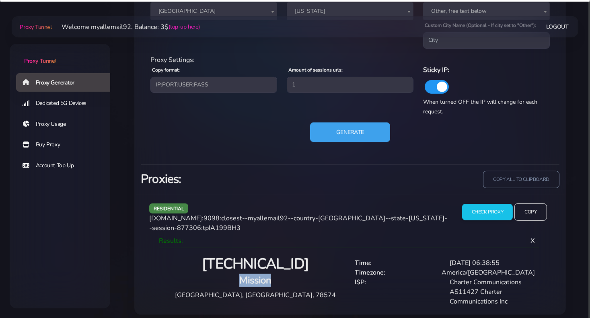
scroll to position [382, 0]
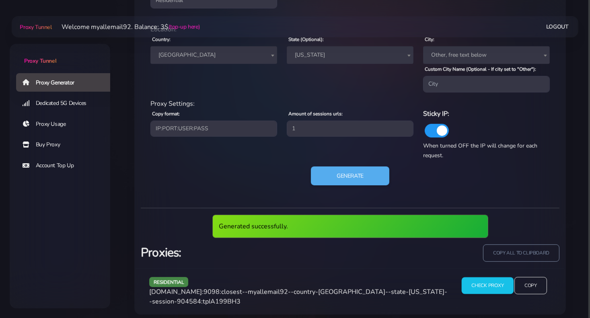
click at [476, 282] on input "Check Proxy" at bounding box center [488, 285] width 52 height 17
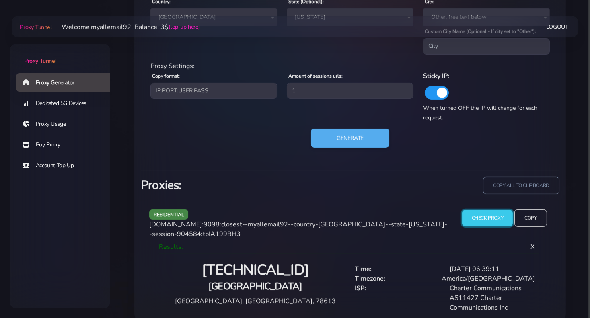
scroll to position [426, 0]
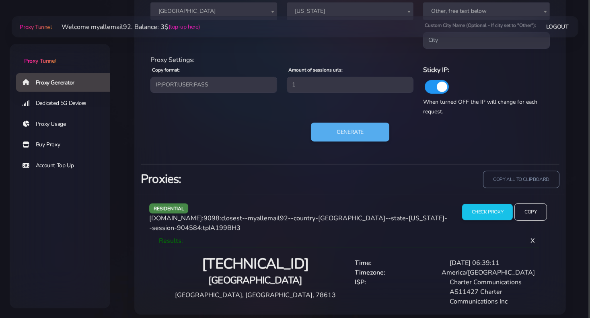
click at [245, 276] on h4 "[GEOGRAPHIC_DATA]" at bounding box center [255, 280] width 180 height 13
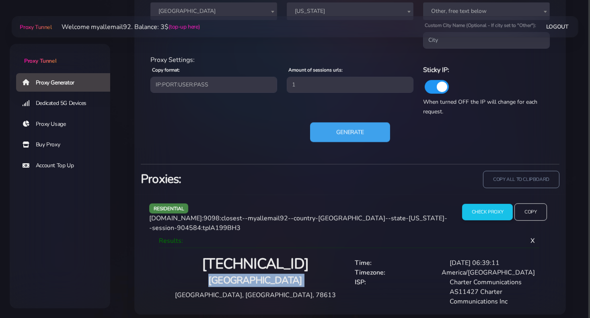
click at [341, 140] on button "Generate" at bounding box center [350, 132] width 80 height 20
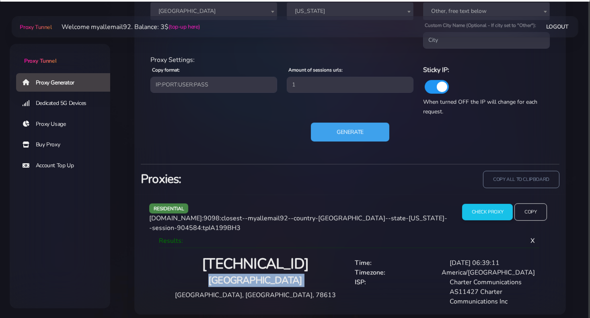
scroll to position [382, 0]
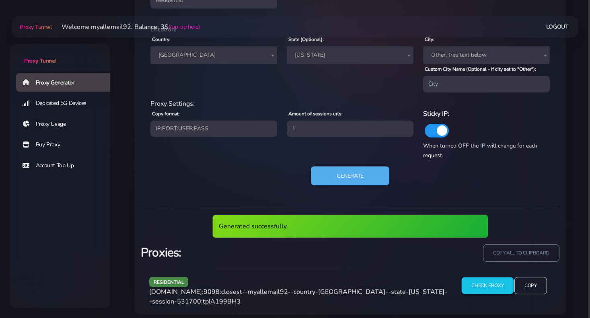
click at [498, 289] on input "Check Proxy" at bounding box center [488, 285] width 52 height 17
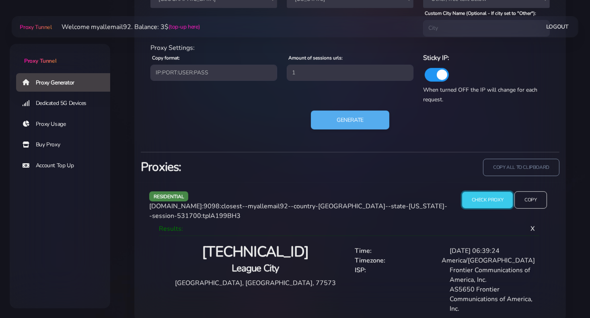
scroll to position [445, 0]
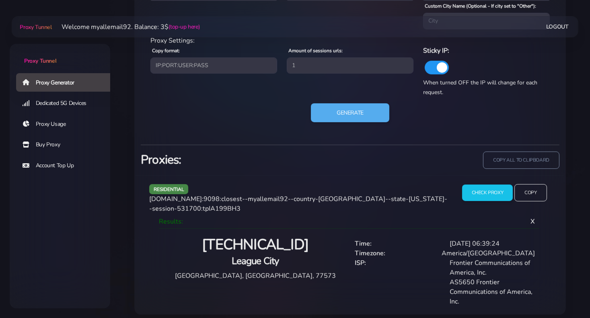
click at [268, 258] on h4 "League City" at bounding box center [255, 261] width 180 height 13
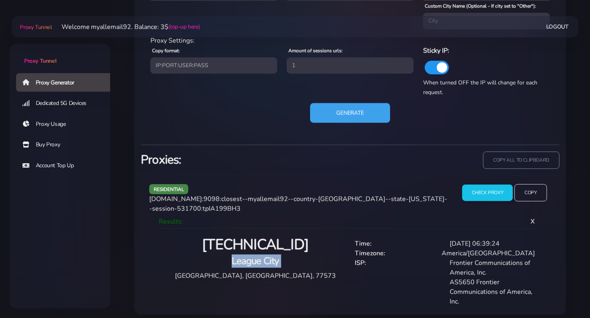
click at [357, 117] on button "Generate" at bounding box center [350, 113] width 80 height 20
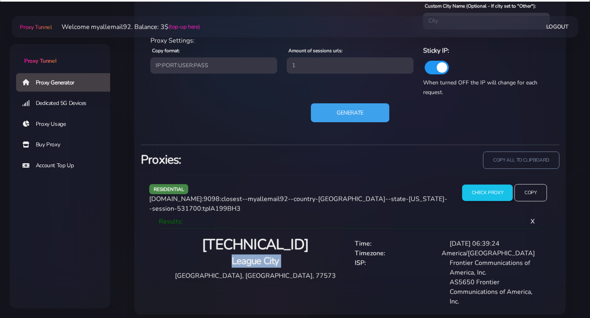
scroll to position [382, 0]
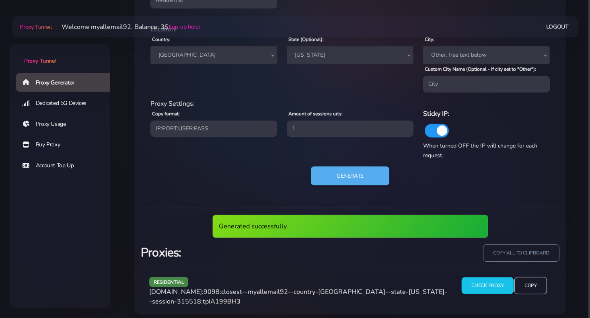
click at [475, 284] on input "Check Proxy" at bounding box center [488, 285] width 52 height 17
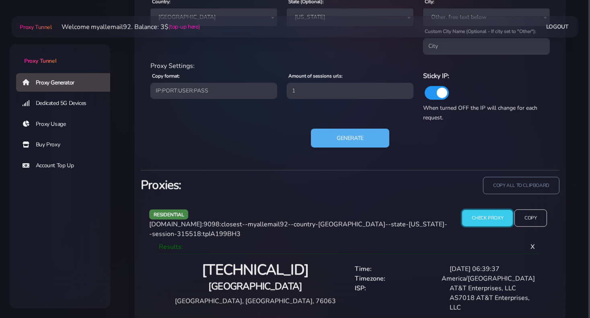
scroll to position [426, 0]
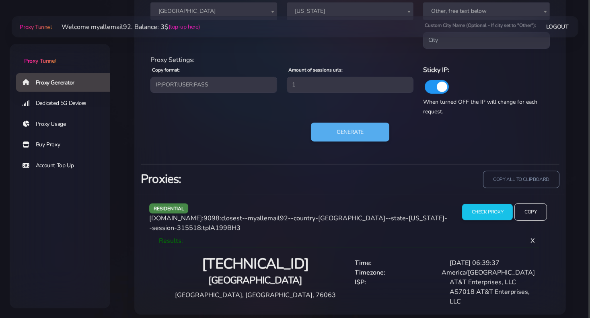
click at [263, 274] on h4 "[GEOGRAPHIC_DATA]" at bounding box center [255, 280] width 180 height 13
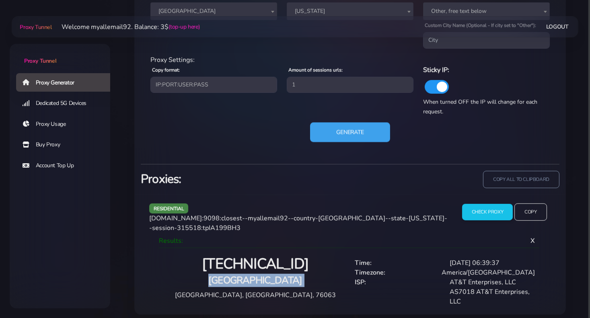
click at [340, 131] on button "Generate" at bounding box center [350, 132] width 80 height 20
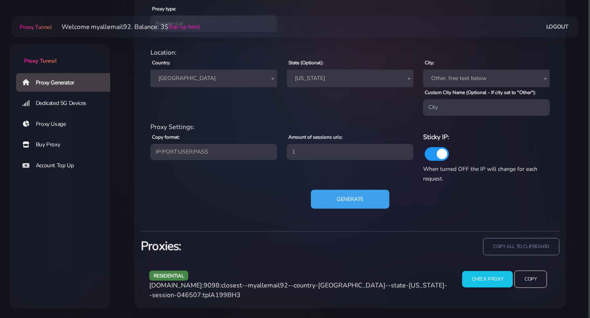
scroll to position [352, 0]
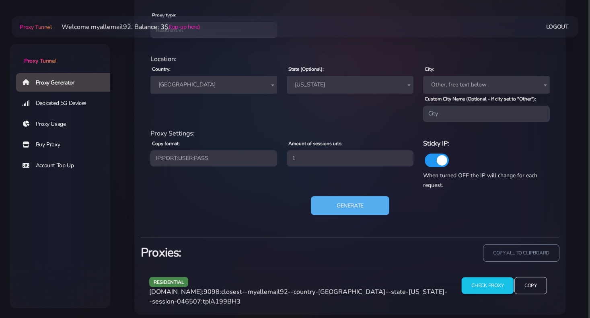
click at [489, 283] on input "Check Proxy" at bounding box center [488, 285] width 52 height 17
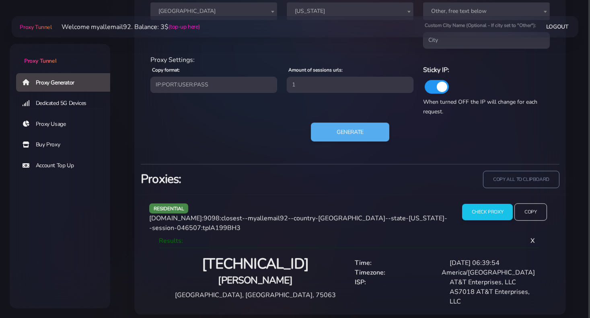
click at [252, 276] on h4 "[PERSON_NAME]" at bounding box center [255, 280] width 180 height 13
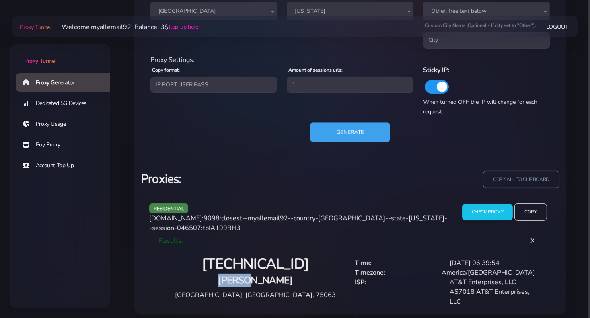
click at [369, 136] on button "Generate" at bounding box center [350, 132] width 80 height 20
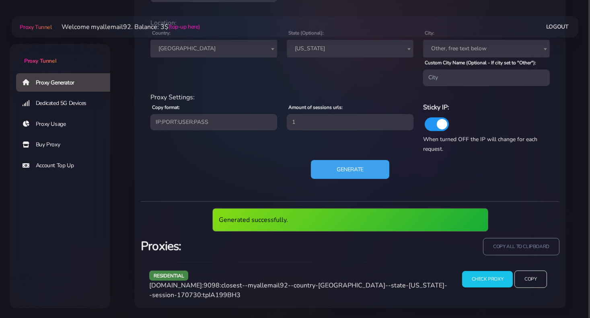
scroll to position [382, 0]
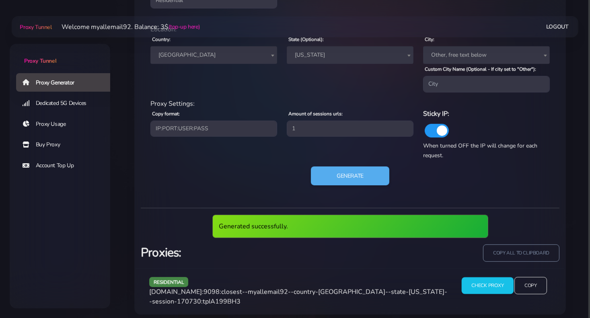
click at [481, 280] on input "Check Proxy" at bounding box center [488, 285] width 52 height 17
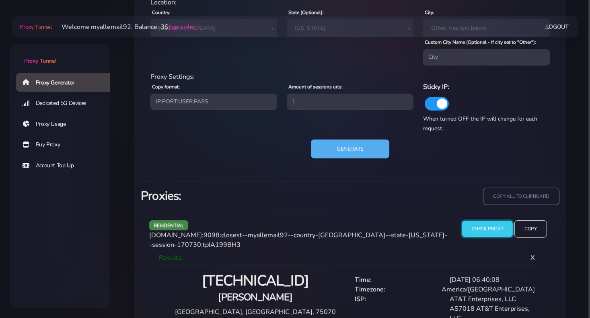
scroll to position [426, 0]
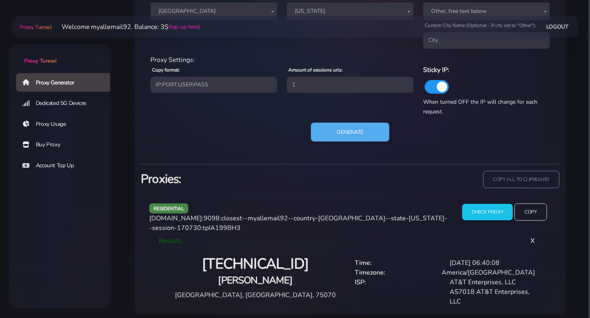
click at [238, 274] on h4 "[PERSON_NAME]" at bounding box center [255, 280] width 180 height 13
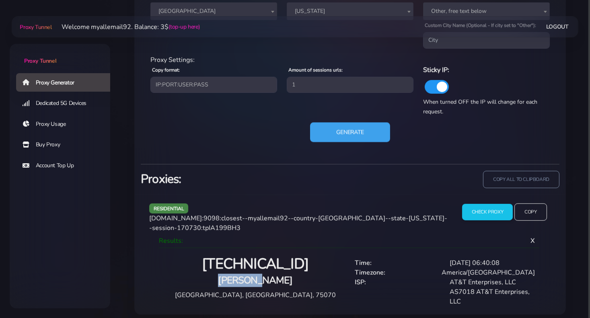
click at [350, 130] on button "Generate" at bounding box center [350, 132] width 80 height 20
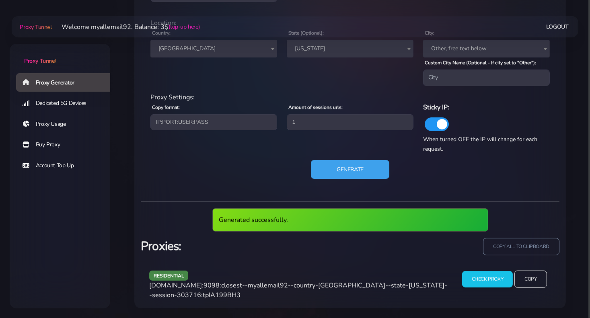
scroll to position [382, 0]
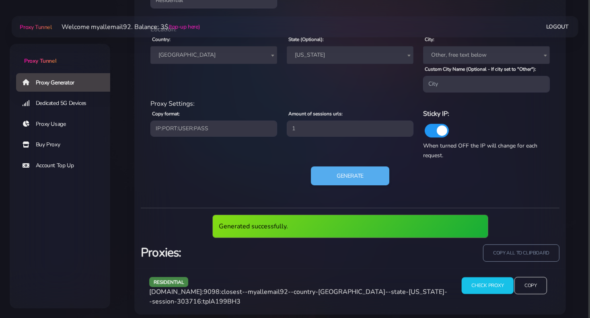
click at [503, 280] on input "Check Proxy" at bounding box center [488, 285] width 52 height 17
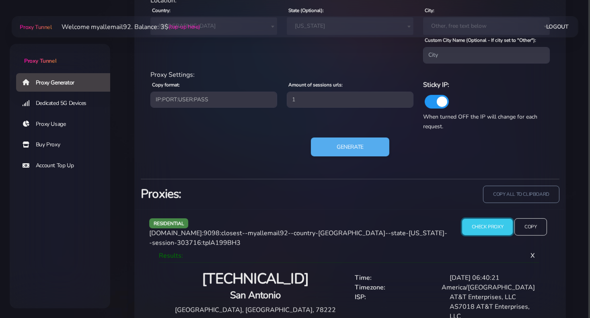
scroll to position [426, 0]
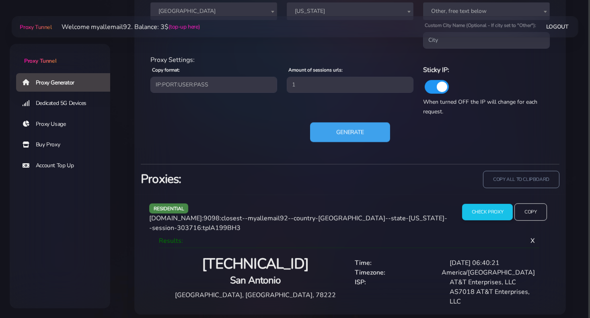
click at [346, 134] on button "Generate" at bounding box center [350, 132] width 80 height 20
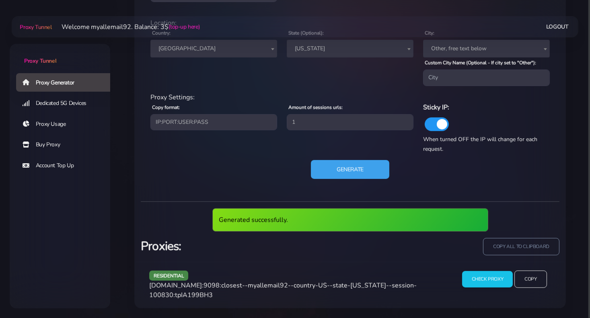
scroll to position [382, 0]
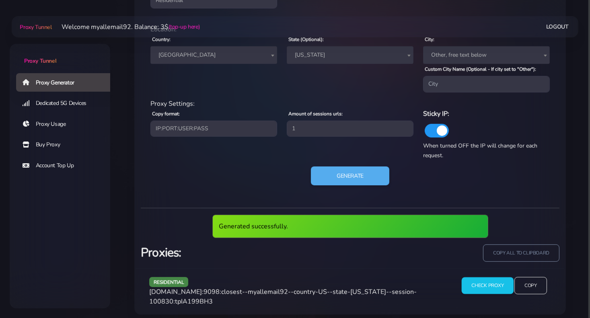
click at [490, 289] on input "Check Proxy" at bounding box center [488, 285] width 52 height 17
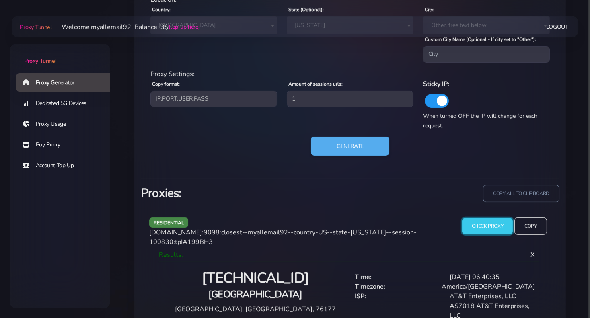
scroll to position [426, 0]
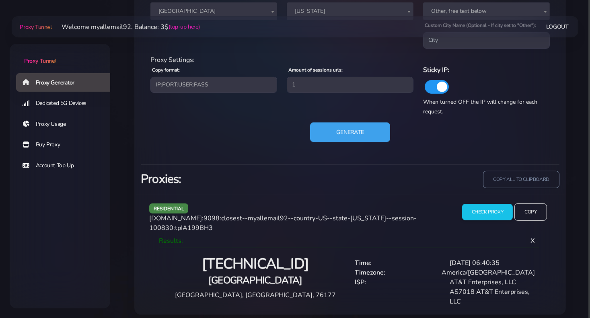
click at [343, 135] on button "Generate" at bounding box center [350, 132] width 80 height 20
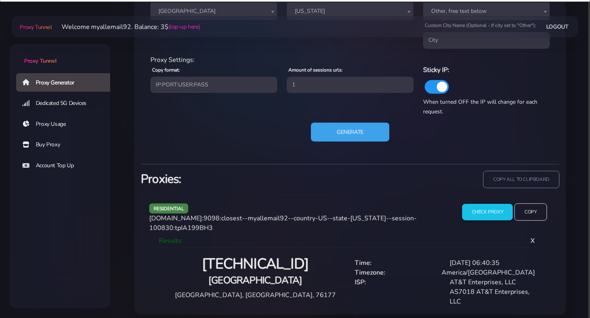
scroll to position [382, 0]
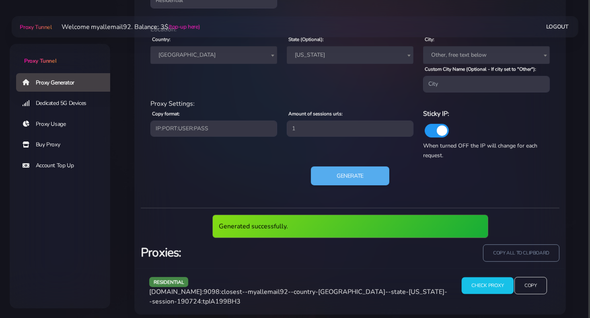
click at [482, 286] on input "Check Proxy" at bounding box center [488, 285] width 52 height 17
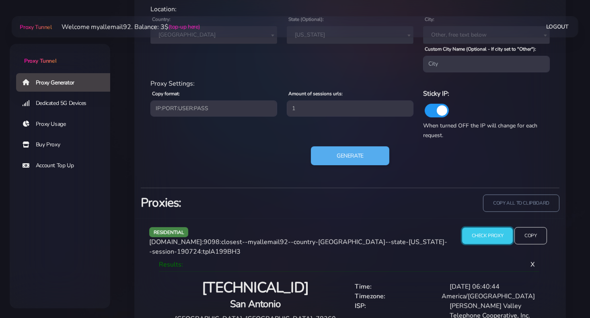
scroll to position [435, 0]
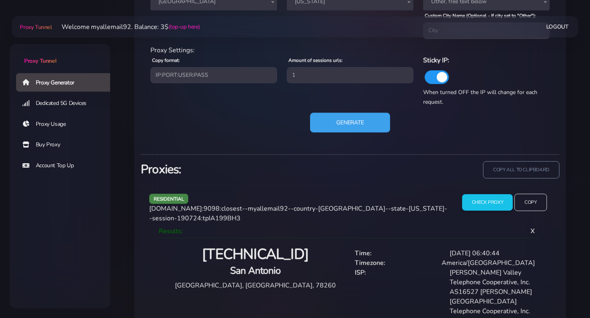
click at [363, 118] on button "Generate" at bounding box center [350, 123] width 80 height 20
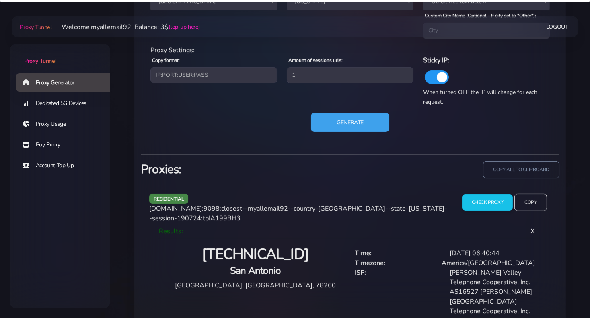
scroll to position [382, 0]
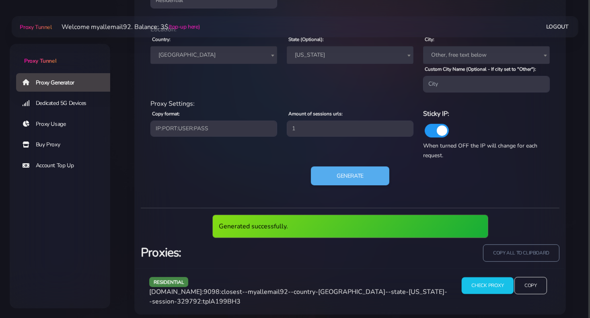
click at [488, 291] on input "Check Proxy" at bounding box center [488, 285] width 52 height 17
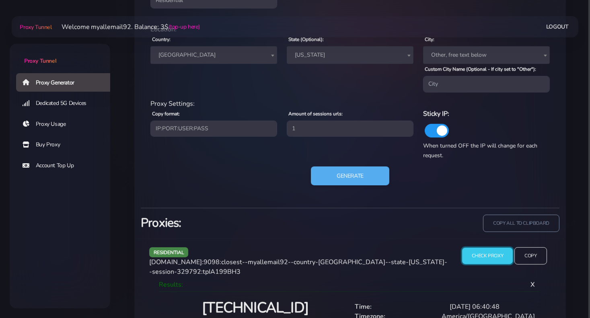
scroll to position [426, 0]
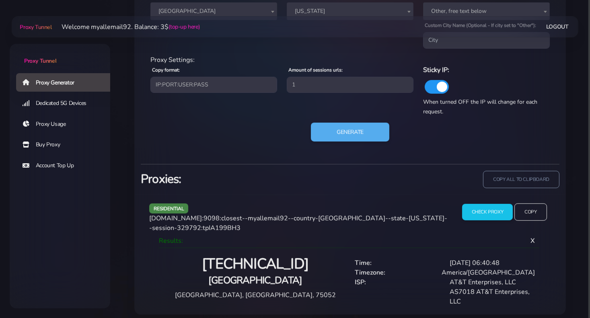
click at [255, 276] on h4 "[GEOGRAPHIC_DATA]" at bounding box center [255, 280] width 180 height 13
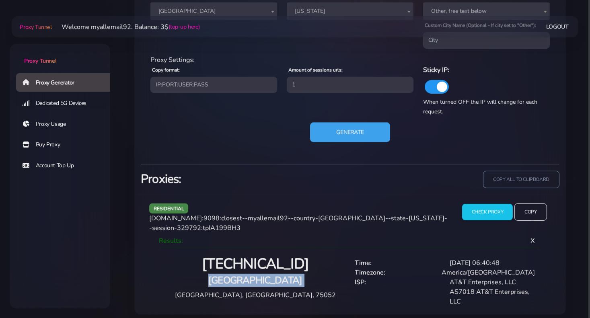
click at [329, 134] on button "Generate" at bounding box center [350, 132] width 80 height 20
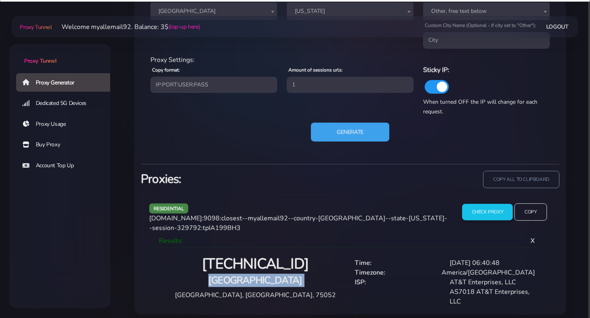
scroll to position [382, 0]
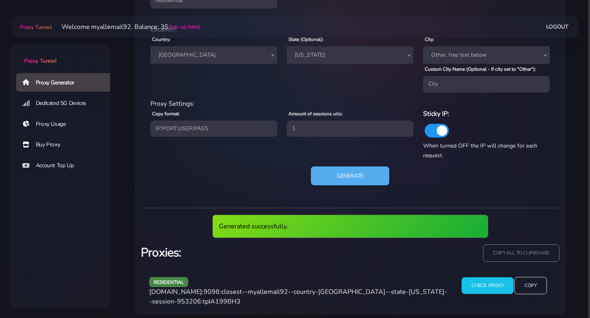
click at [498, 289] on input "Check Proxy" at bounding box center [488, 285] width 52 height 17
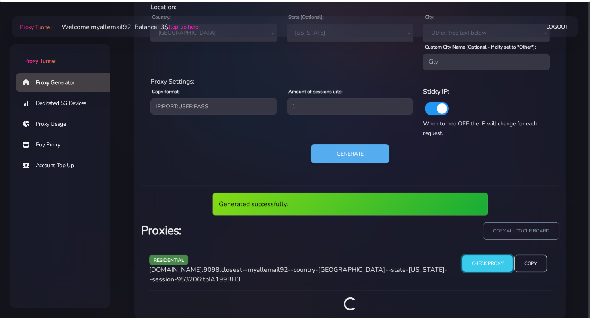
scroll to position [408, 0]
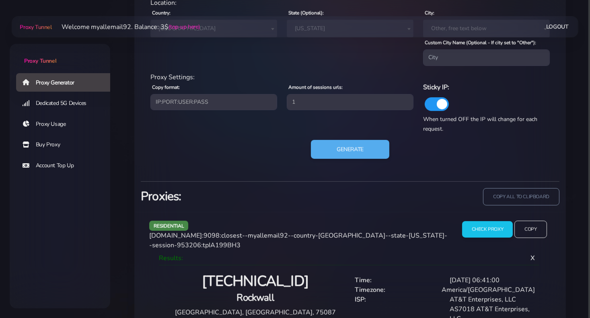
click at [254, 293] on h4 "Rockwall" at bounding box center [255, 297] width 180 height 13
click at [254, 295] on h4 "Rockwall" at bounding box center [255, 297] width 180 height 13
click at [254, 294] on h4 "Rockwall" at bounding box center [255, 297] width 180 height 13
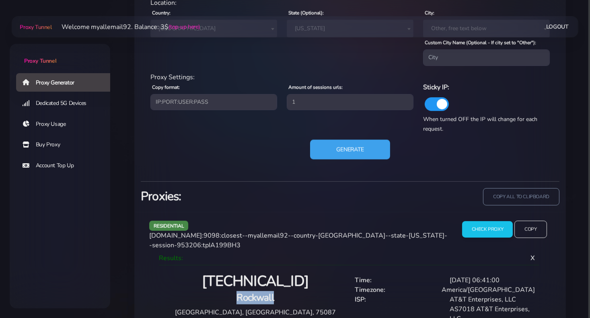
click at [346, 147] on button "Generate" at bounding box center [350, 150] width 80 height 20
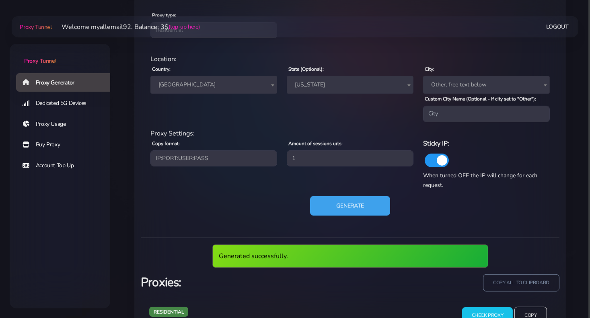
scroll to position [382, 0]
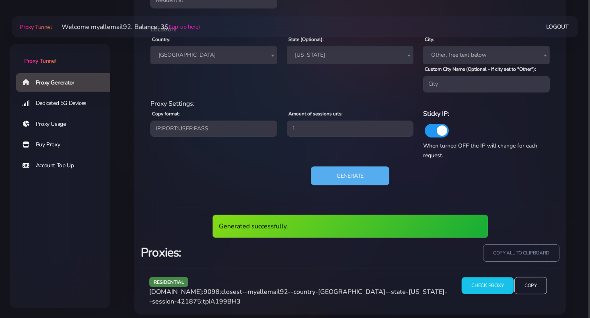
click at [487, 284] on input "Check Proxy" at bounding box center [488, 285] width 52 height 17
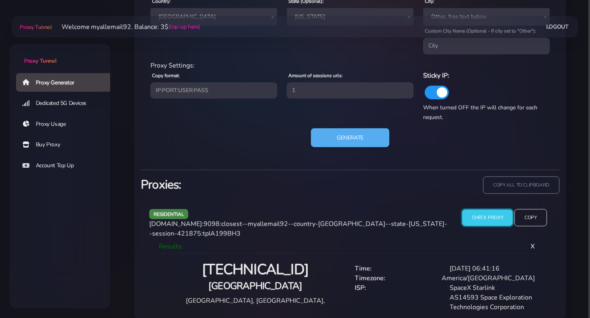
scroll to position [426, 0]
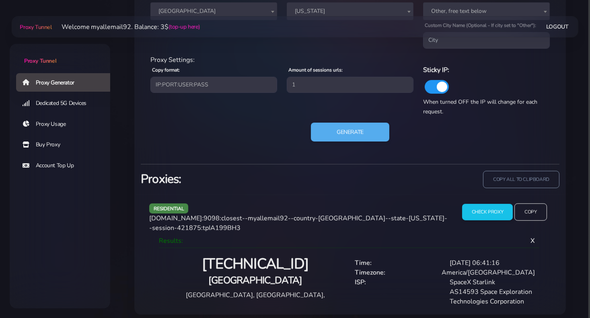
click at [263, 274] on h4 "[GEOGRAPHIC_DATA]" at bounding box center [255, 280] width 180 height 13
click at [262, 274] on h4 "[GEOGRAPHIC_DATA]" at bounding box center [255, 280] width 180 height 13
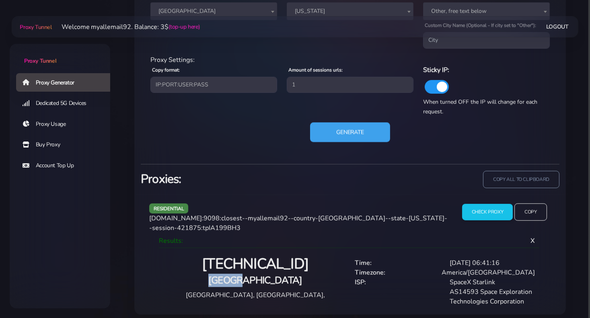
click at [359, 137] on button "Generate" at bounding box center [350, 132] width 80 height 20
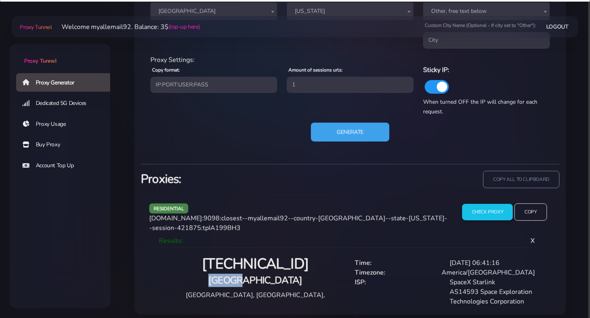
scroll to position [382, 0]
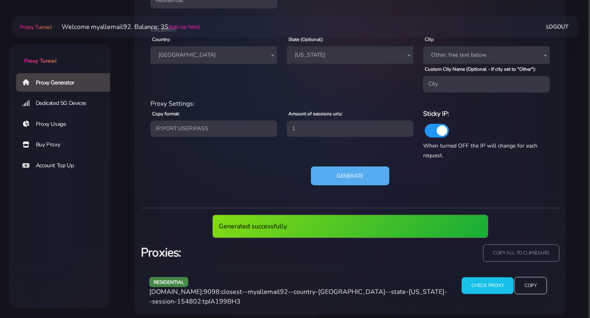
click at [482, 288] on input "Check Proxy" at bounding box center [488, 285] width 52 height 17
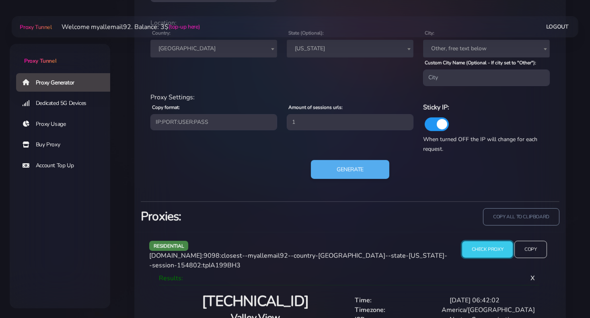
scroll to position [435, 0]
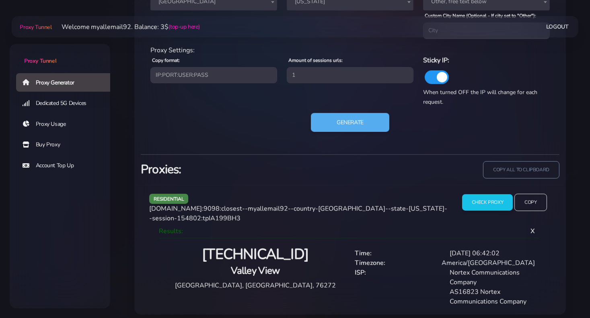
click at [266, 265] on h4 "Valley View" at bounding box center [255, 270] width 180 height 13
click at [265, 265] on h4 "Valley View" at bounding box center [255, 270] width 180 height 13
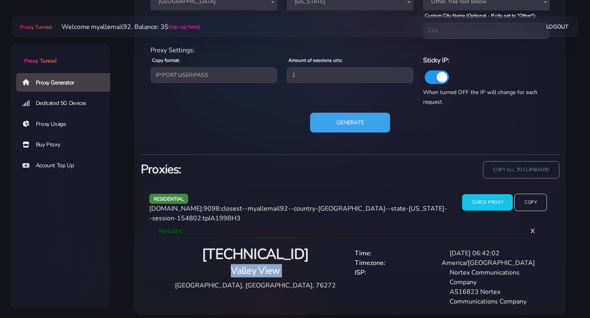
drag, startPoint x: 369, startPoint y: 124, endPoint x: 357, endPoint y: 126, distance: 12.7
click at [369, 124] on button "Generate" at bounding box center [350, 123] width 80 height 20
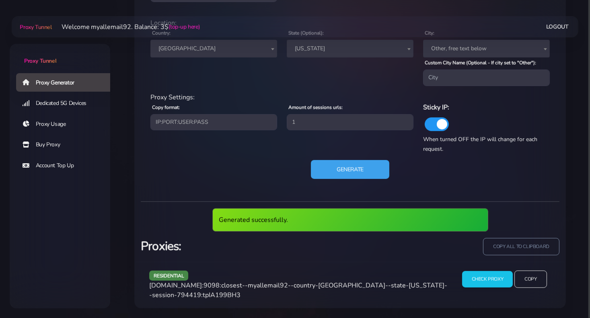
scroll to position [382, 0]
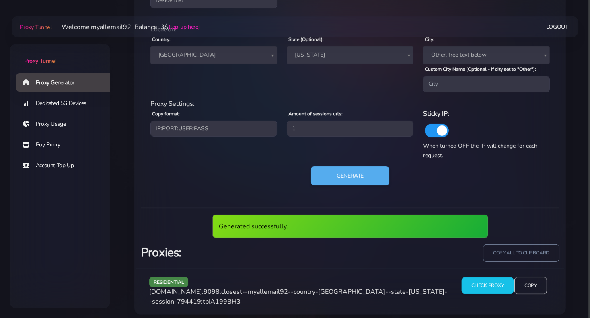
click at [498, 291] on input "Check Proxy" at bounding box center [488, 285] width 52 height 17
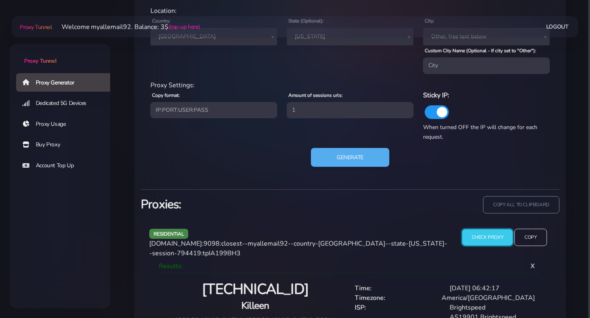
scroll to position [419, 0]
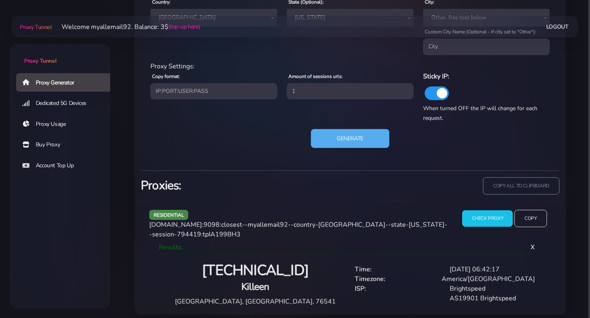
click at [255, 283] on h4 "Killeen" at bounding box center [255, 286] width 180 height 13
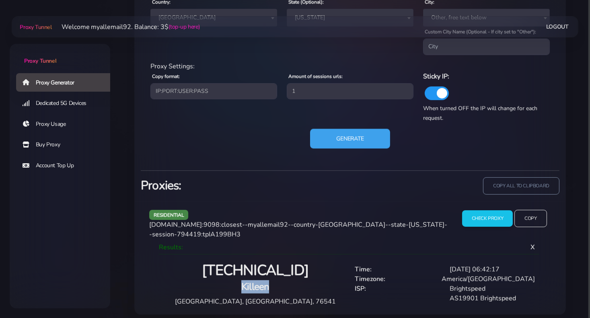
click at [339, 142] on button "Generate" at bounding box center [350, 139] width 80 height 20
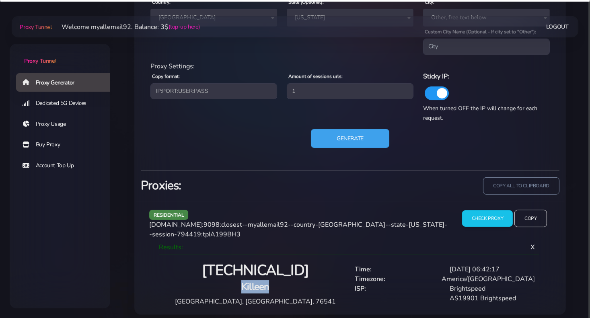
scroll to position [382, 0]
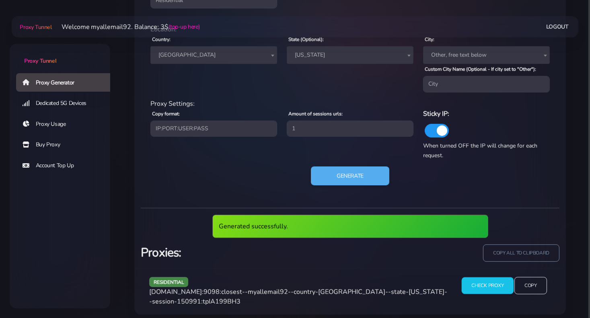
click at [499, 288] on input "Check Proxy" at bounding box center [488, 285] width 52 height 17
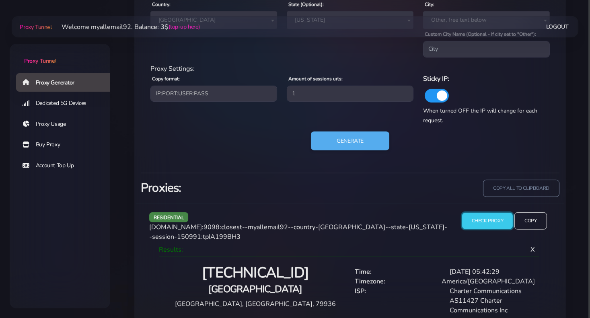
scroll to position [426, 0]
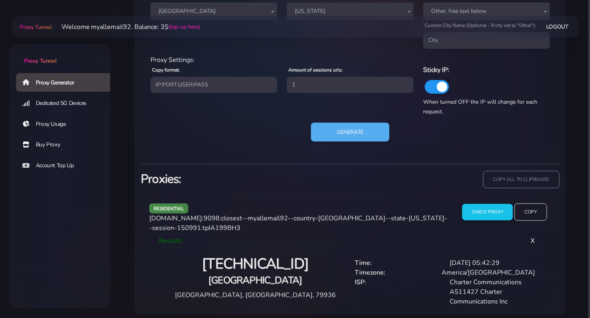
click at [254, 274] on h4 "[GEOGRAPHIC_DATA]" at bounding box center [255, 280] width 180 height 13
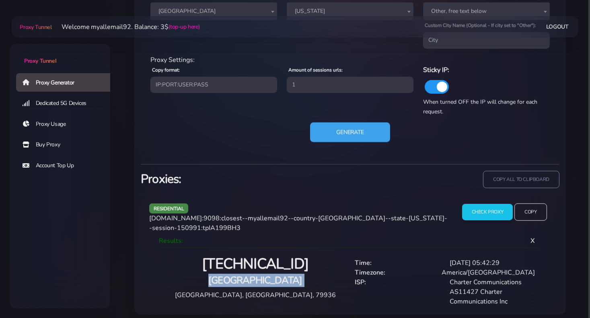
click at [364, 134] on button "Generate" at bounding box center [350, 132] width 80 height 20
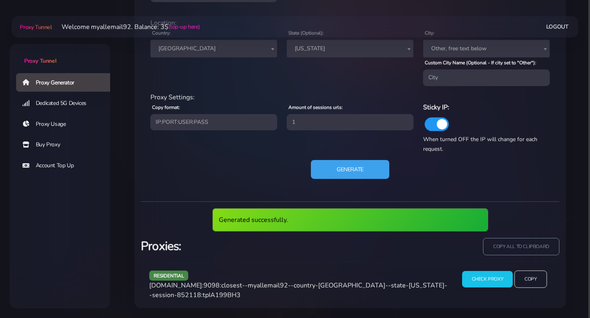
scroll to position [382, 0]
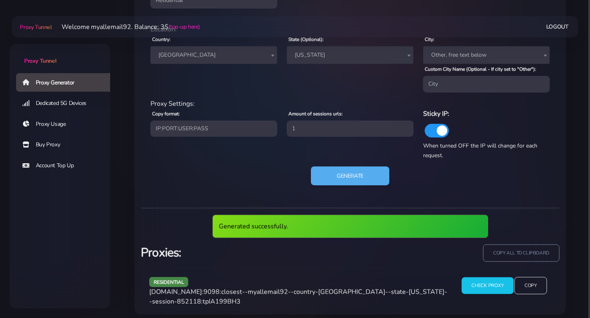
click at [488, 287] on input "Check Proxy" at bounding box center [488, 285] width 52 height 17
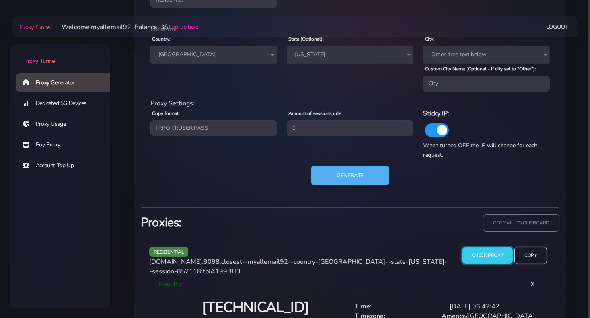
scroll to position [426, 0]
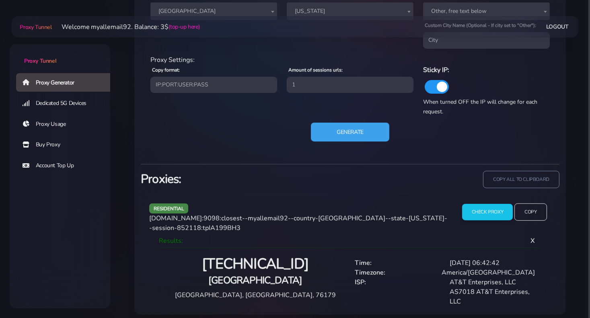
drag, startPoint x: 326, startPoint y: 139, endPoint x: 313, endPoint y: 142, distance: 13.4
click at [326, 138] on button "Generate" at bounding box center [350, 132] width 78 height 19
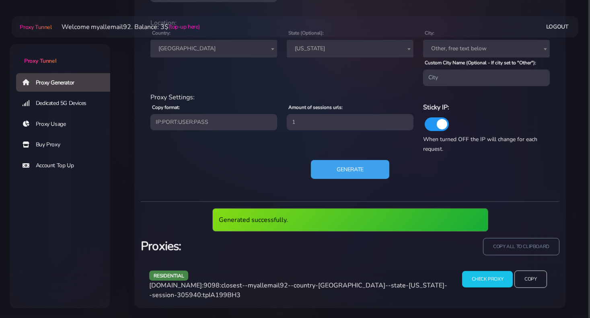
scroll to position [382, 0]
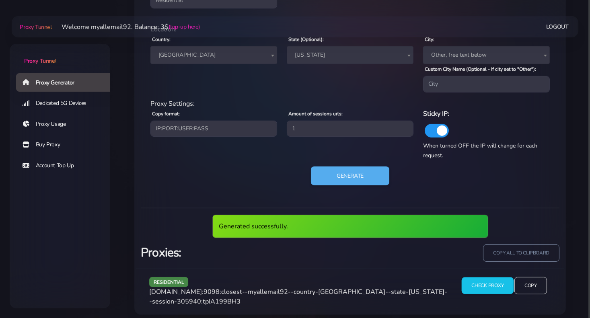
click at [486, 283] on input "Check Proxy" at bounding box center [488, 285] width 52 height 17
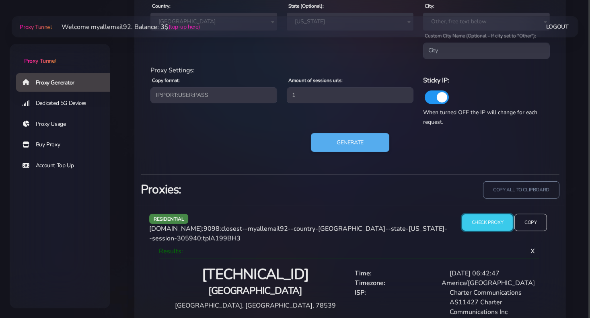
scroll to position [422, 0]
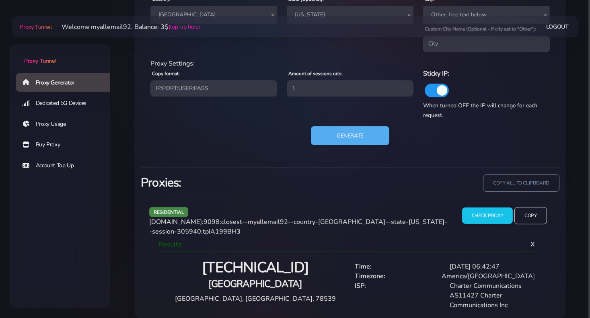
click at [268, 279] on h4 "[GEOGRAPHIC_DATA]" at bounding box center [255, 284] width 180 height 13
click at [271, 219] on span "[DOMAIN_NAME]:9098:closest--myallemail92--country-[GEOGRAPHIC_DATA]--state-[US_…" at bounding box center [298, 227] width 298 height 19
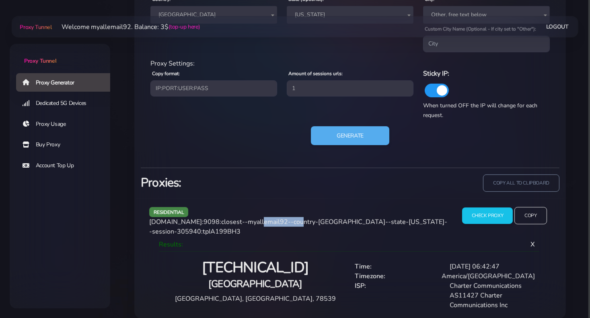
click at [269, 220] on span "[DOMAIN_NAME]:9098:closest--myallemail92--country-[GEOGRAPHIC_DATA]--state-[US_…" at bounding box center [298, 227] width 298 height 19
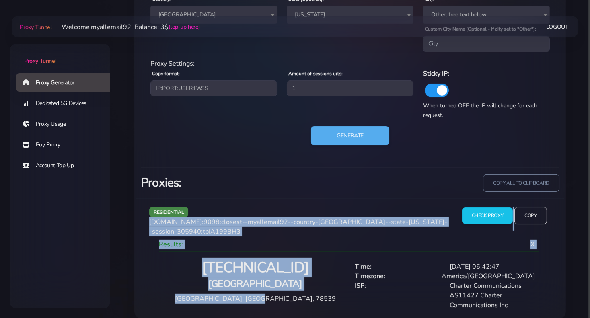
drag, startPoint x: 295, startPoint y: 289, endPoint x: 148, endPoint y: 223, distance: 160.8
click at [148, 223] on div "residential [DOMAIN_NAME]:9098:closest--myallemail92--country-[GEOGRAPHIC_DATA]…" at bounding box center [350, 258] width 429 height 120
click at [357, 140] on button "Generate" at bounding box center [350, 136] width 80 height 20
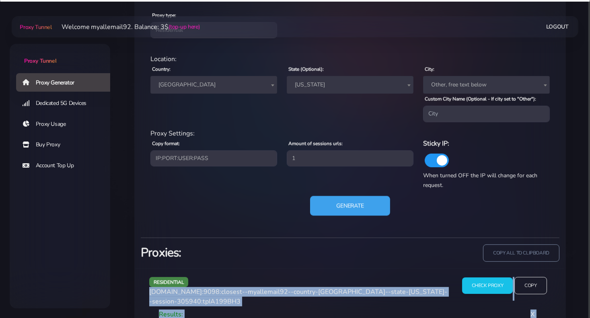
scroll to position [382, 0]
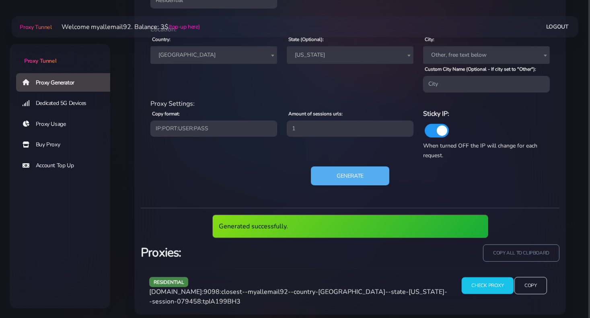
click at [475, 282] on input "Check Proxy" at bounding box center [488, 285] width 52 height 17
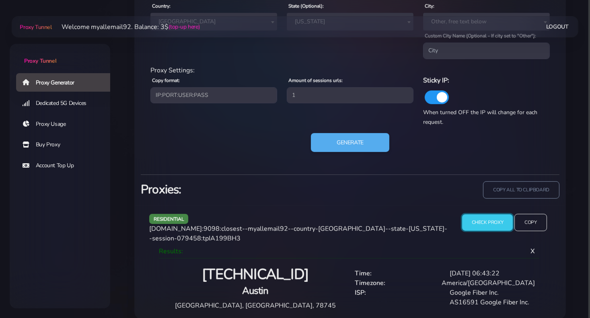
scroll to position [419, 0]
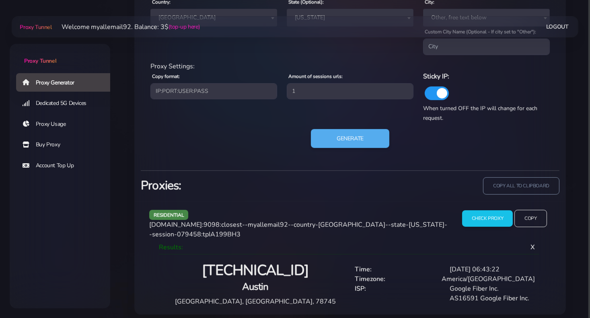
click at [260, 280] on h4 "Austin" at bounding box center [255, 286] width 180 height 13
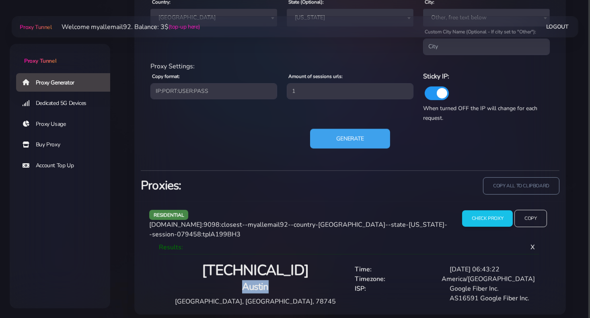
click at [345, 141] on button "Generate" at bounding box center [350, 139] width 80 height 20
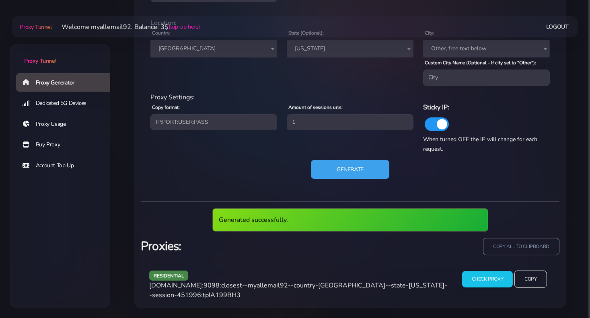
scroll to position [382, 0]
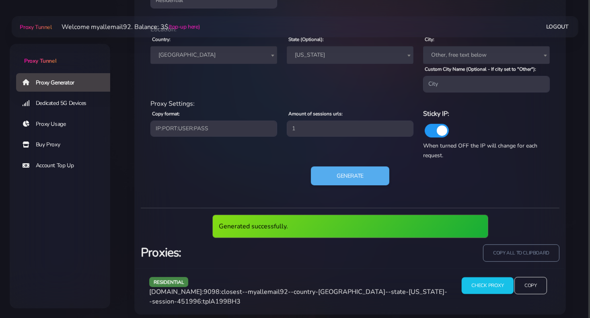
drag, startPoint x: 500, startPoint y: 286, endPoint x: 487, endPoint y: 284, distance: 13.0
click at [500, 286] on input "Check Proxy" at bounding box center [488, 285] width 52 height 17
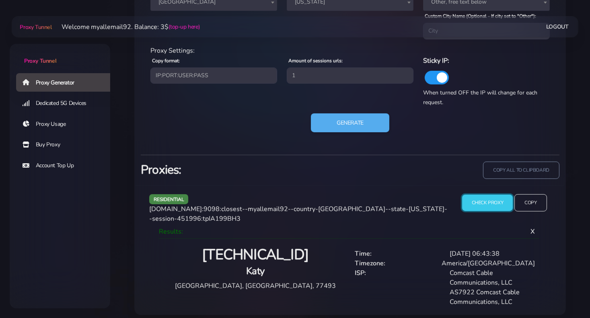
scroll to position [435, 0]
click at [249, 265] on h4 "Katy" at bounding box center [255, 270] width 180 height 13
click at [249, 266] on h4 "Katy" at bounding box center [255, 270] width 180 height 13
click at [248, 265] on h4 "Katy" at bounding box center [255, 270] width 180 height 13
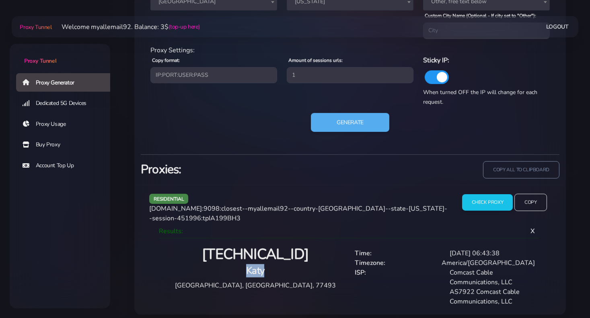
click at [248, 265] on h4 "Katy" at bounding box center [255, 270] width 180 height 13
click at [329, 127] on button "Generate" at bounding box center [350, 123] width 80 height 20
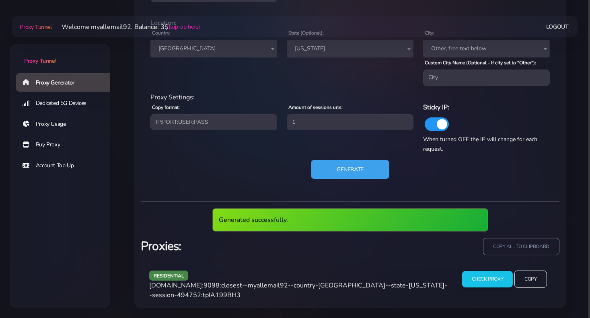
scroll to position [382, 0]
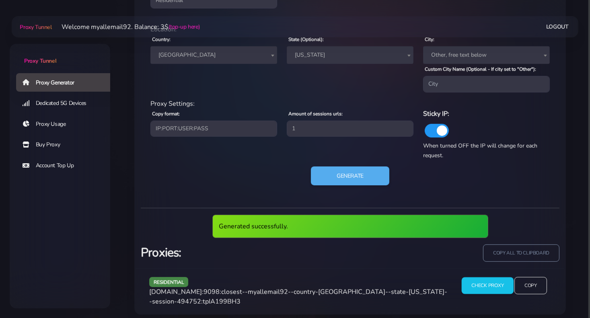
click at [492, 282] on input "Check Proxy" at bounding box center [488, 285] width 52 height 17
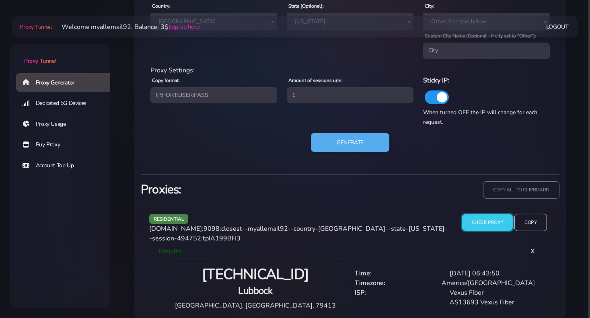
scroll to position [419, 0]
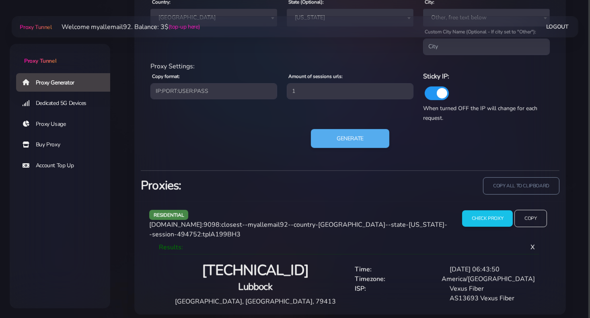
click at [258, 282] on h4 "Lubbock" at bounding box center [255, 286] width 180 height 13
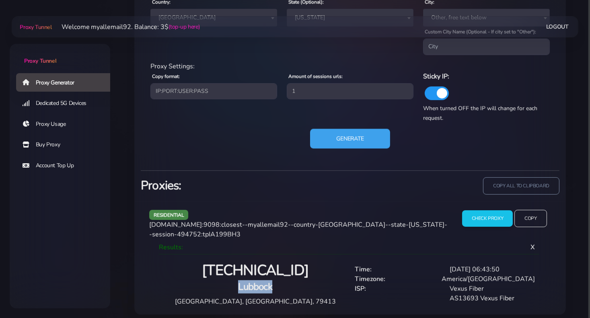
click at [332, 139] on button "Generate" at bounding box center [350, 139] width 80 height 20
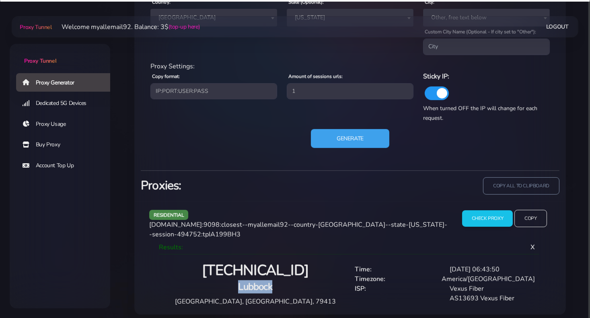
scroll to position [382, 0]
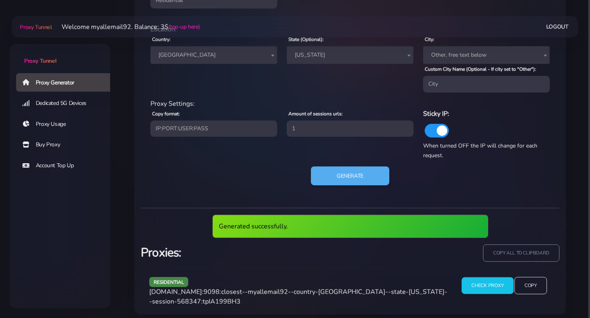
click at [491, 287] on input "Check Proxy" at bounding box center [488, 285] width 52 height 17
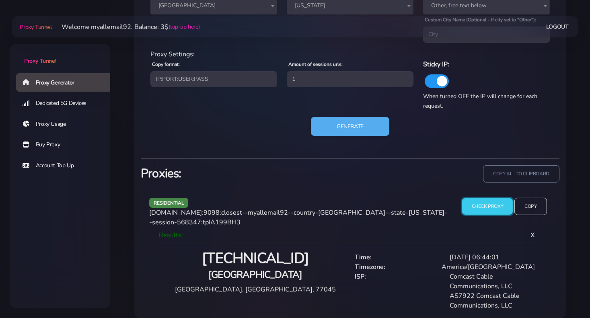
scroll to position [435, 0]
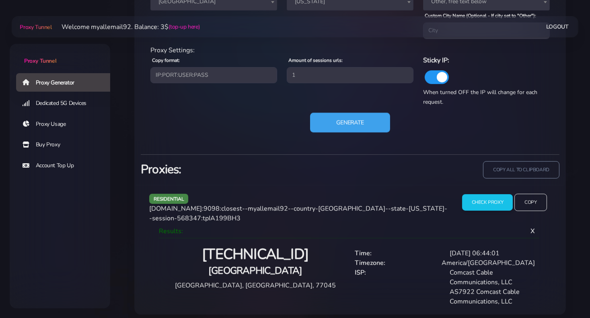
click at [373, 115] on button "Generate" at bounding box center [350, 123] width 80 height 20
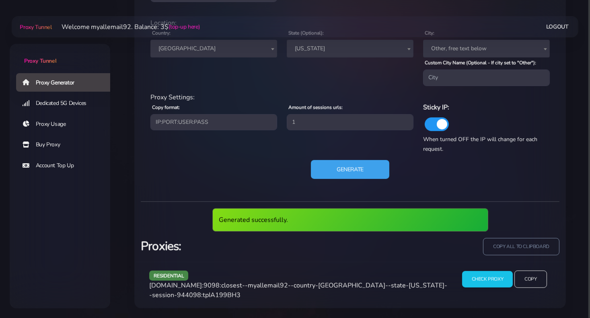
scroll to position [382, 0]
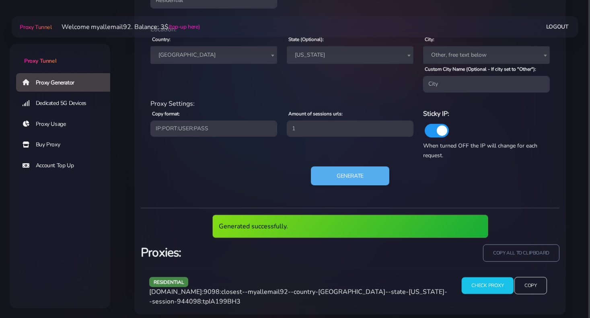
drag, startPoint x: 480, startPoint y: 277, endPoint x: 485, endPoint y: 284, distance: 8.6
click at [480, 277] on div "residential [DOMAIN_NAME]:9098:closest--myallemail92--country-[GEOGRAPHIC_DATA]…" at bounding box center [350, 291] width 429 height 47
click at [486, 285] on input "Check Proxy" at bounding box center [488, 285] width 52 height 17
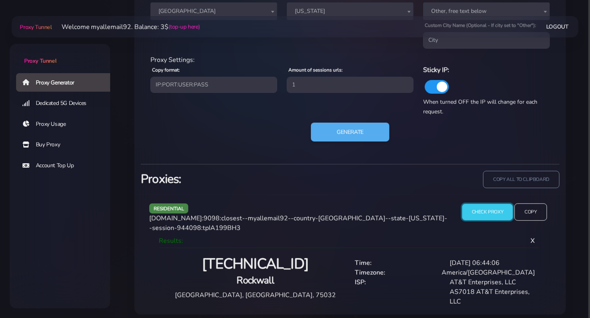
scroll to position [426, 0]
click at [271, 276] on h4 "Rockwall" at bounding box center [255, 280] width 180 height 13
click at [271, 277] on h4 "Rockwall" at bounding box center [255, 280] width 180 height 13
click at [270, 276] on h4 "Rockwall" at bounding box center [255, 280] width 180 height 13
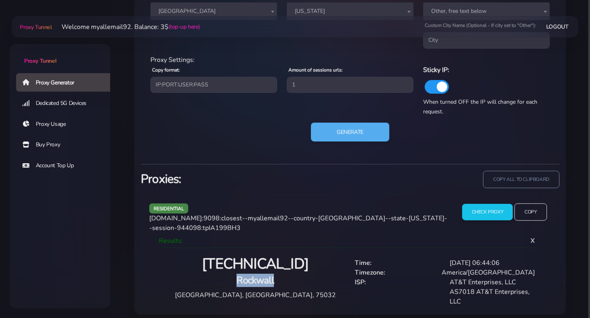
click at [270, 276] on h4 "Rockwall" at bounding box center [255, 280] width 180 height 13
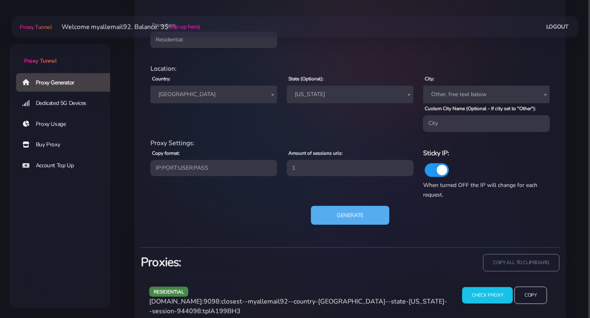
scroll to position [305, 0]
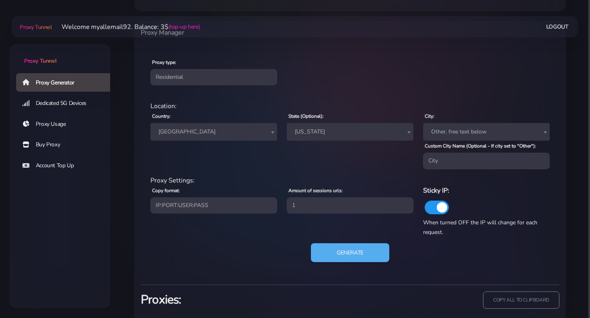
click at [467, 133] on span "Other, free text below" at bounding box center [486, 131] width 117 height 11
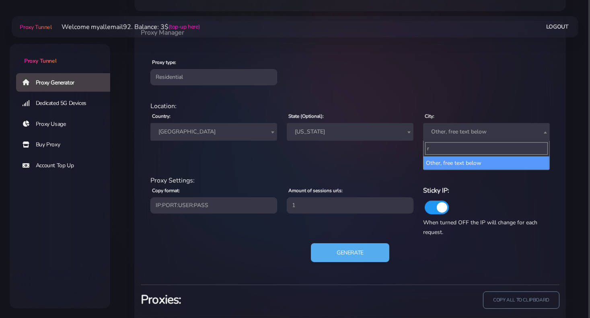
type input "ro"
click at [500, 186] on h6 "Sticky IP:" at bounding box center [486, 191] width 127 height 10
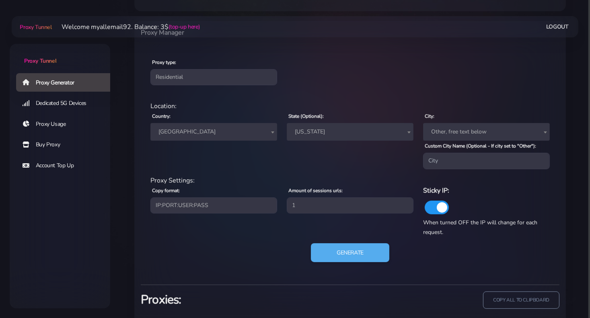
scroll to position [426, 0]
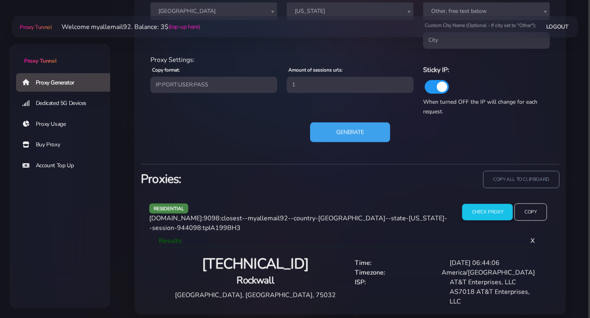
click at [344, 134] on button "Generate" at bounding box center [350, 132] width 80 height 20
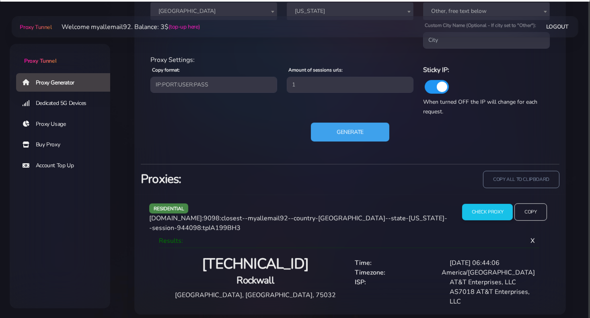
scroll to position [382, 0]
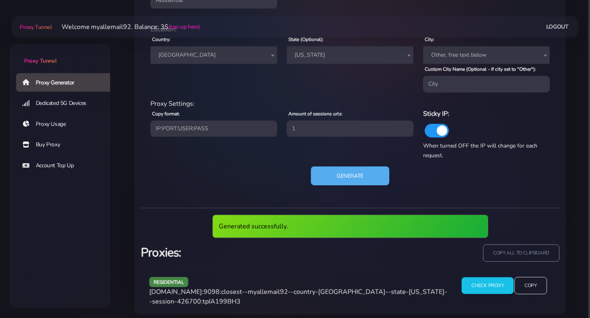
click at [486, 291] on input "Check Proxy" at bounding box center [488, 285] width 52 height 17
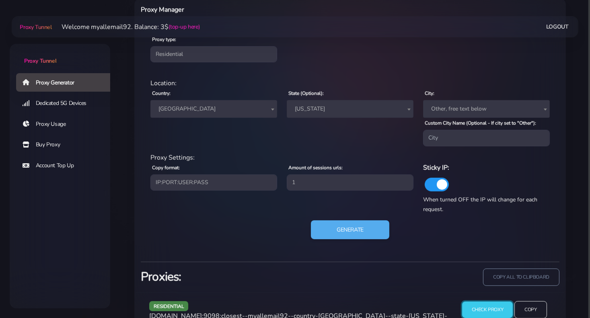
scroll to position [426, 0]
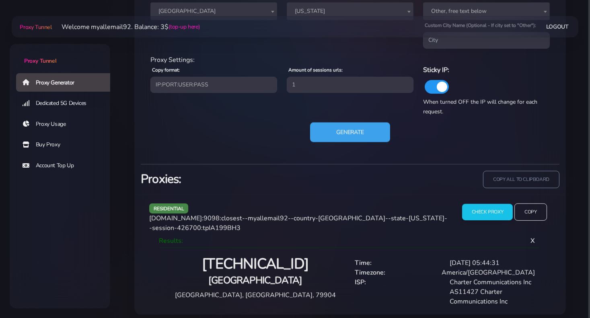
click at [371, 134] on button "Generate" at bounding box center [350, 132] width 80 height 20
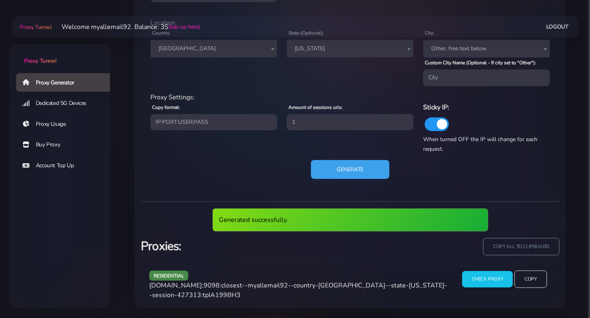
scroll to position [382, 0]
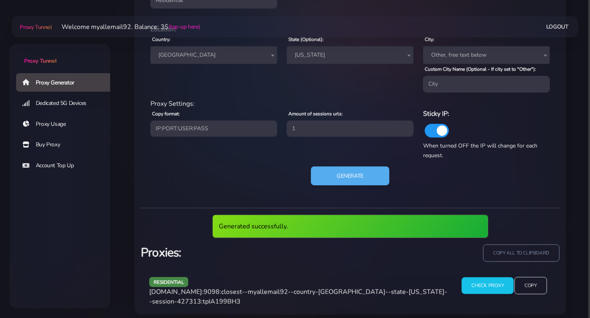
click at [475, 282] on input "Check Proxy" at bounding box center [488, 285] width 52 height 17
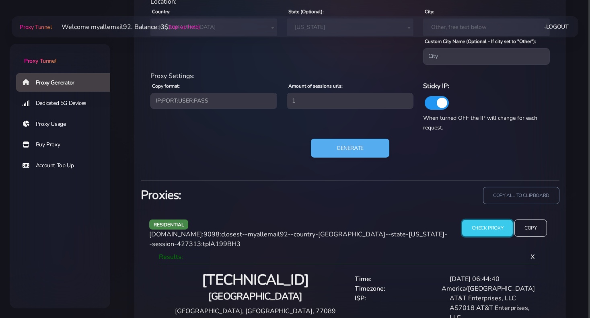
scroll to position [426, 0]
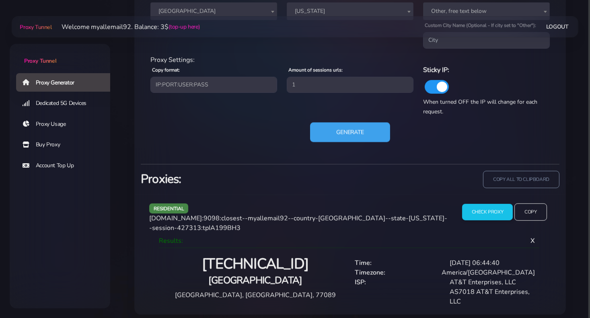
click at [336, 137] on button "Generate" at bounding box center [350, 132] width 80 height 20
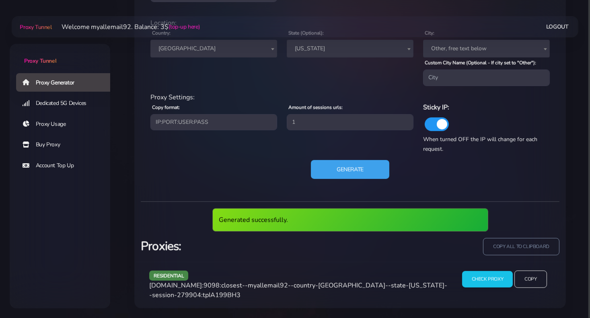
scroll to position [382, 0]
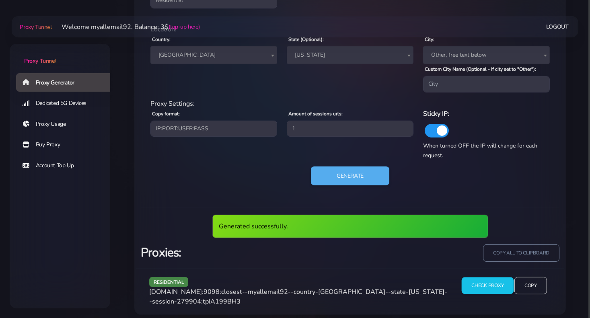
click at [485, 284] on input "Check Proxy" at bounding box center [488, 285] width 52 height 17
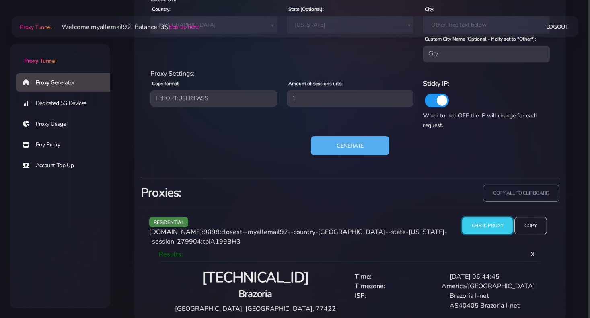
scroll to position [419, 0]
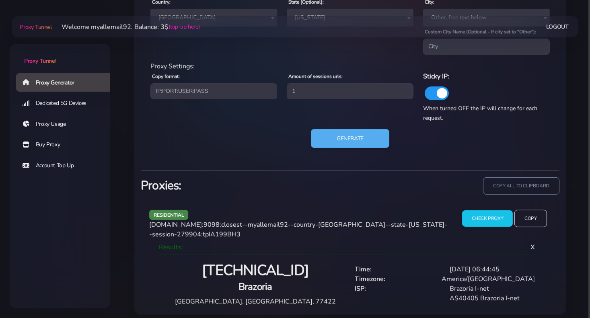
click at [270, 281] on h4 "Brazoria" at bounding box center [255, 286] width 180 height 13
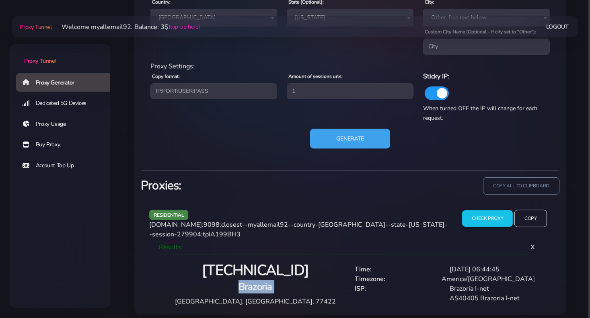
click at [352, 139] on button "Generate" at bounding box center [350, 139] width 80 height 20
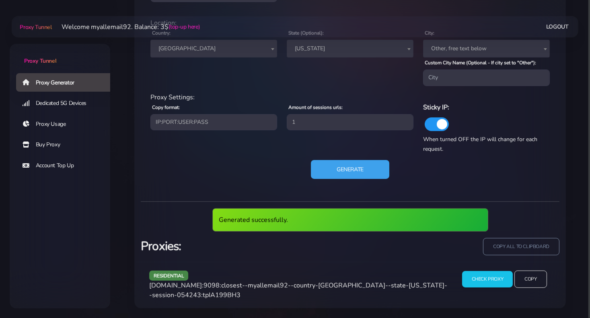
scroll to position [382, 0]
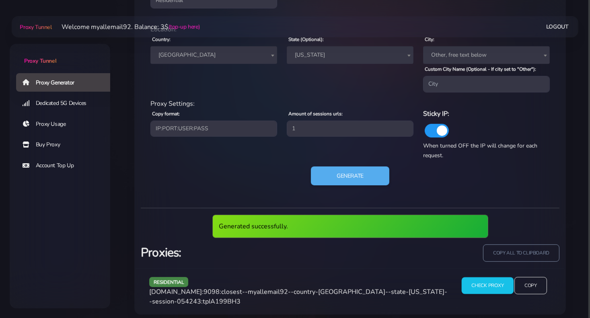
click at [487, 283] on input "Check Proxy" at bounding box center [488, 285] width 52 height 17
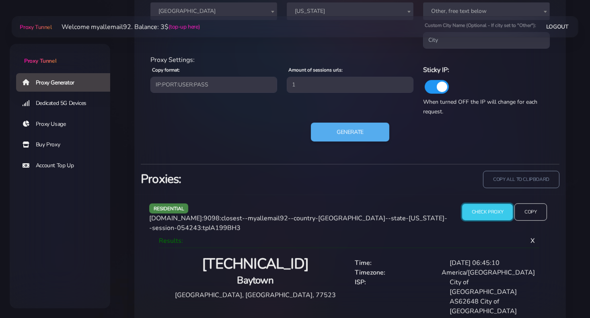
scroll to position [426, 0]
click at [251, 274] on h4 "Baytown" at bounding box center [255, 280] width 180 height 13
click at [250, 274] on h4 "Baytown" at bounding box center [255, 280] width 180 height 13
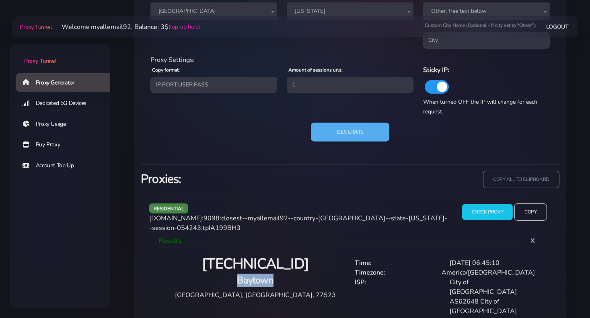
click at [250, 274] on h4 "Baytown" at bounding box center [255, 280] width 180 height 13
click at [346, 134] on button "Generate" at bounding box center [350, 132] width 80 height 20
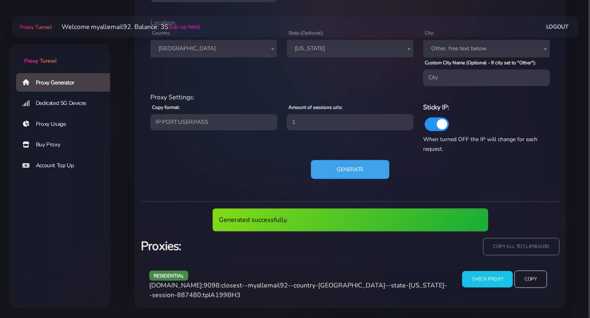
scroll to position [382, 0]
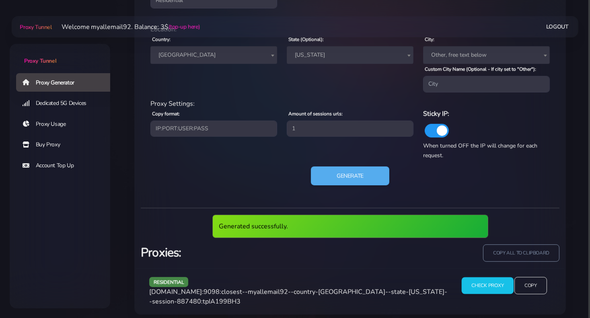
click at [476, 289] on input "Check Proxy" at bounding box center [488, 285] width 52 height 17
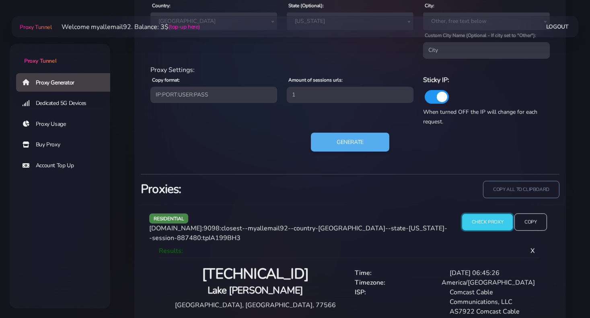
scroll to position [435, 0]
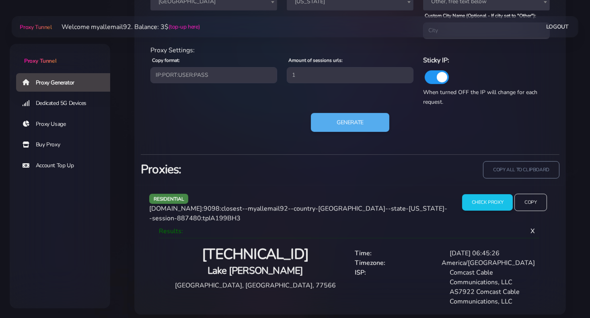
click at [261, 266] on h4 "Lake [PERSON_NAME]" at bounding box center [255, 270] width 180 height 13
click at [260, 266] on h4 "Lake [PERSON_NAME]" at bounding box center [255, 270] width 180 height 13
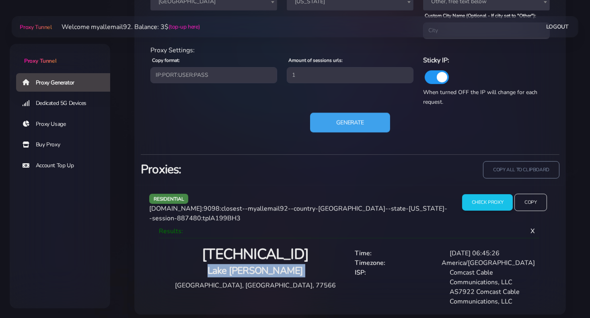
click at [337, 125] on button "Generate" at bounding box center [350, 123] width 80 height 20
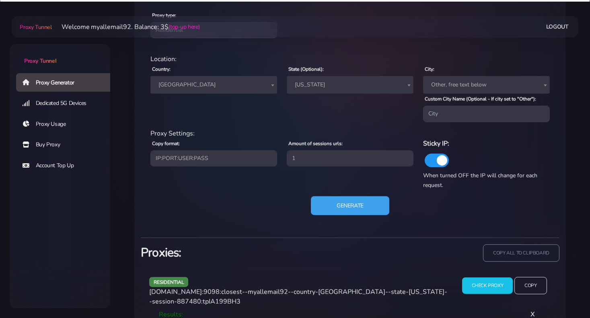
scroll to position [382, 0]
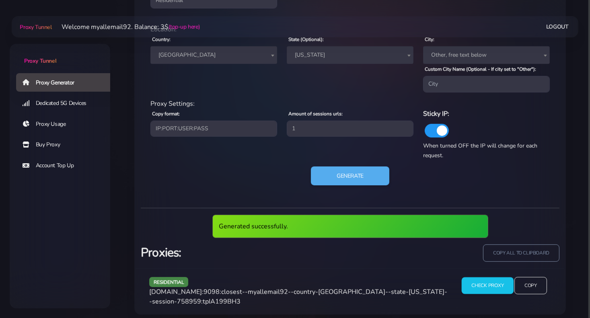
click at [476, 283] on input "Check Proxy" at bounding box center [488, 285] width 52 height 17
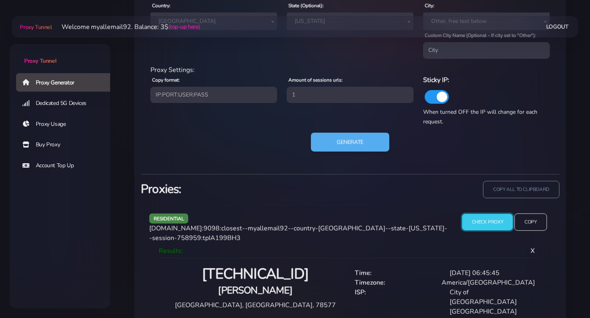
scroll to position [419, 0]
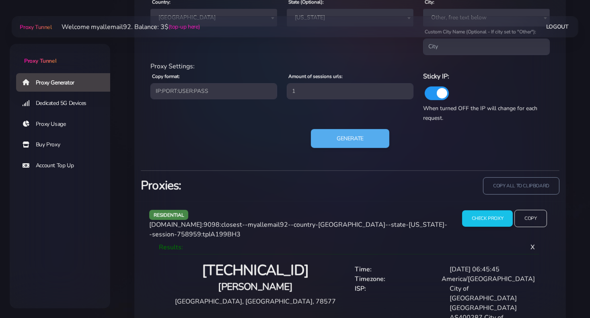
click at [250, 285] on h4 "[PERSON_NAME]" at bounding box center [255, 286] width 180 height 13
